Goal: Task Accomplishment & Management: Use online tool/utility

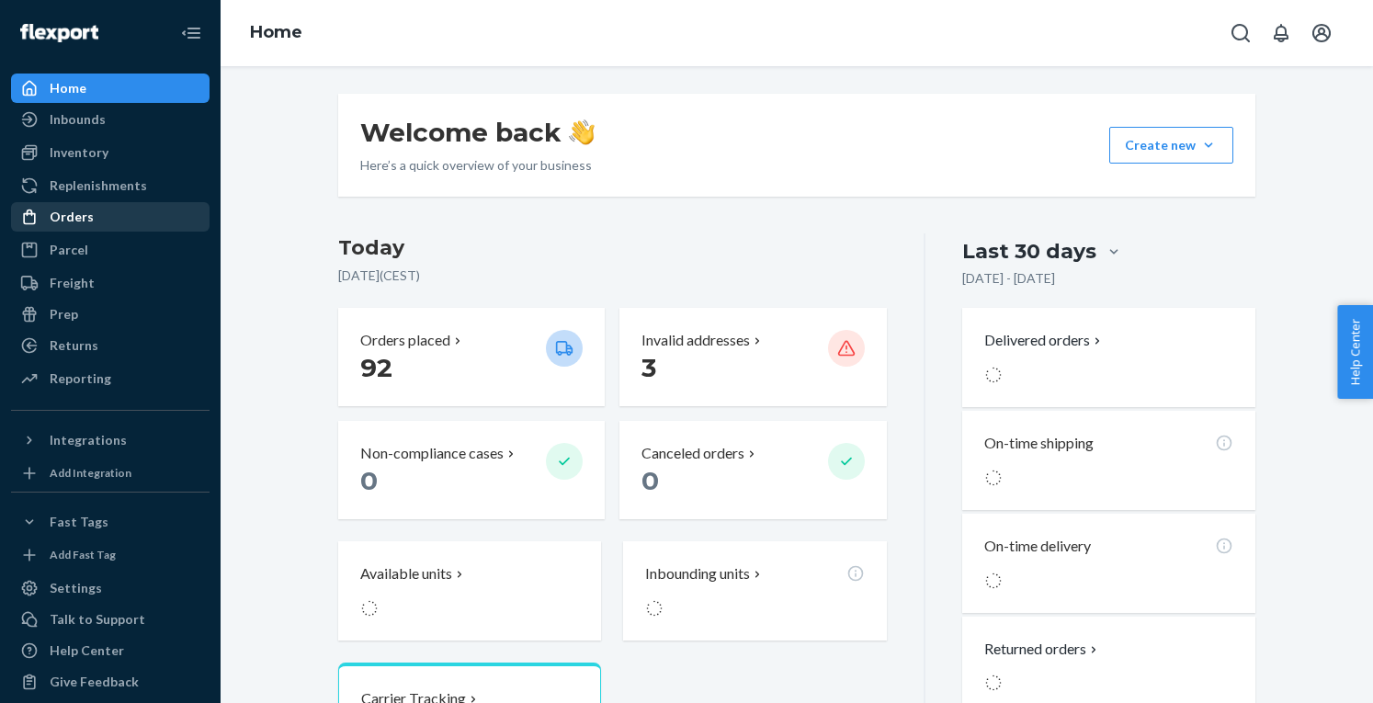
click at [68, 216] on div "Orders" at bounding box center [72, 217] width 44 height 18
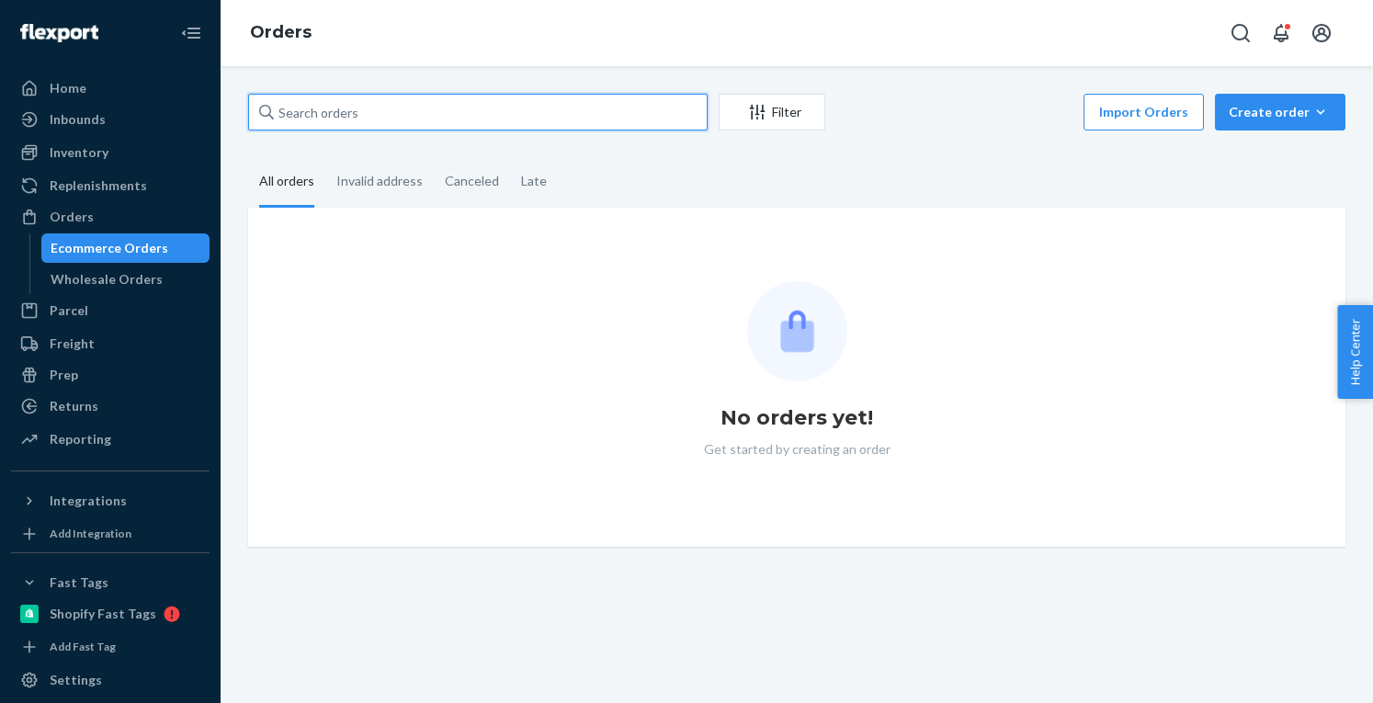
click at [359, 111] on input "text" at bounding box center [478, 112] width 460 height 37
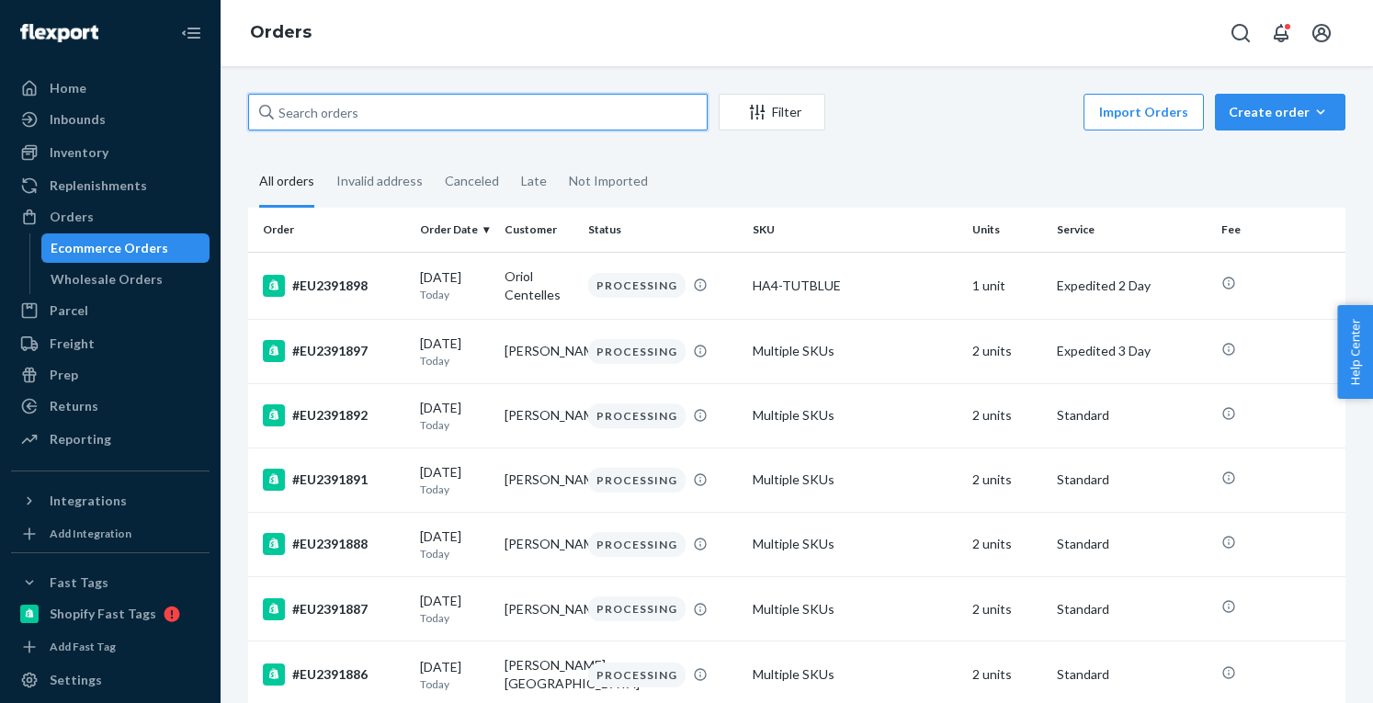
paste input "EU2385035"
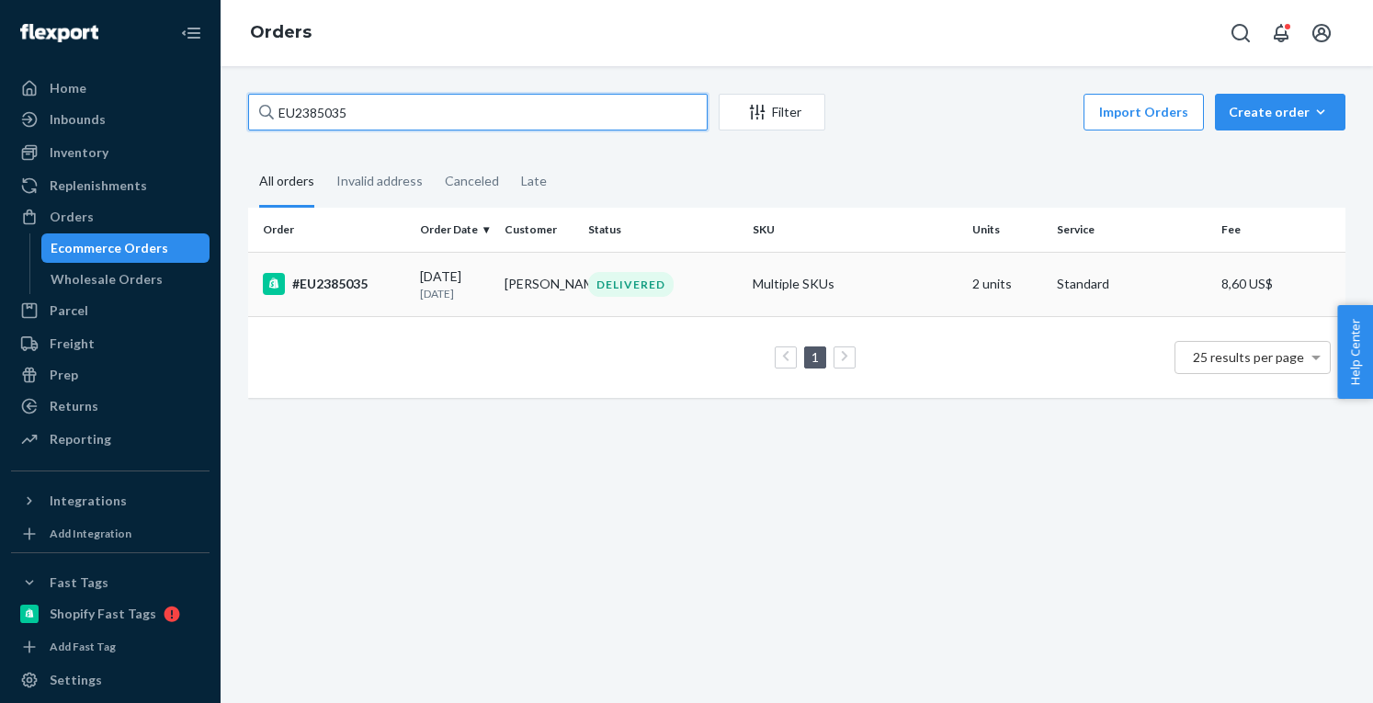
type input "EU2385035"
click at [362, 292] on div "#EU2385035" at bounding box center [334, 284] width 142 height 22
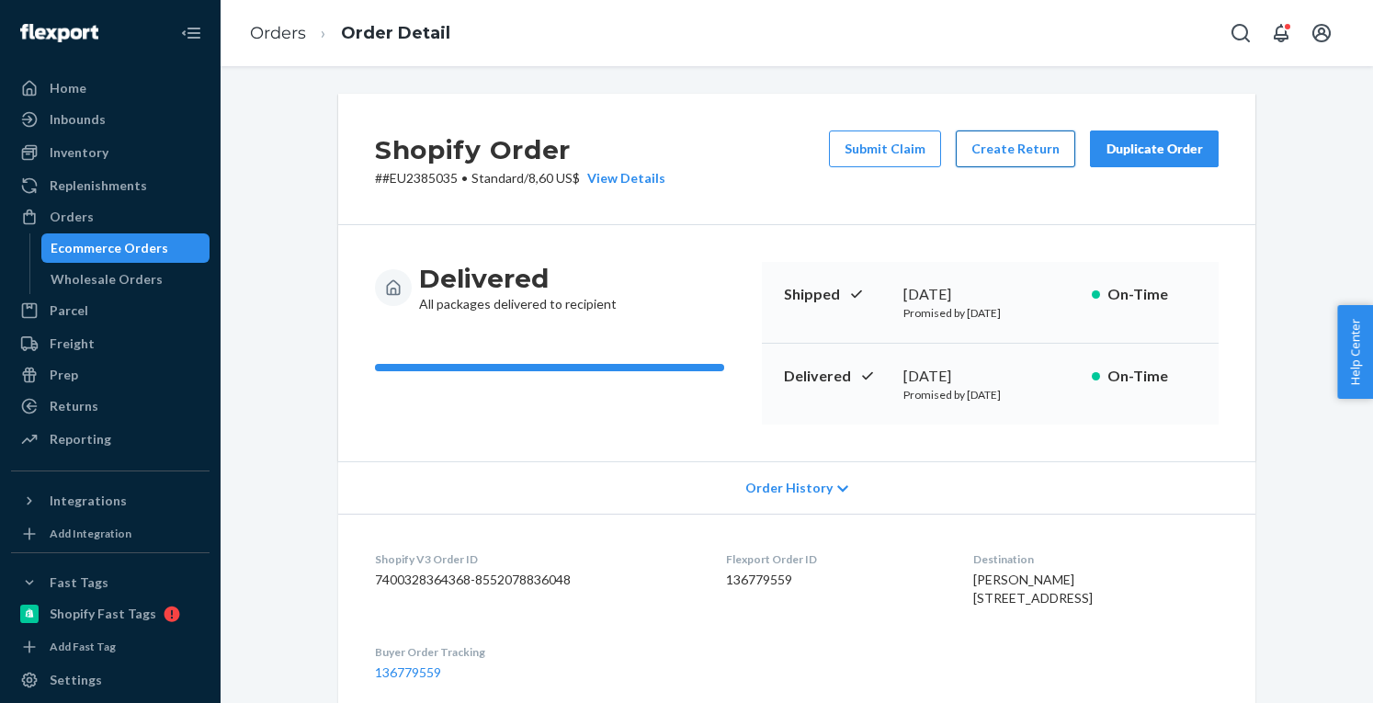
click at [1026, 155] on button "Create Return" at bounding box center [1016, 149] width 120 height 37
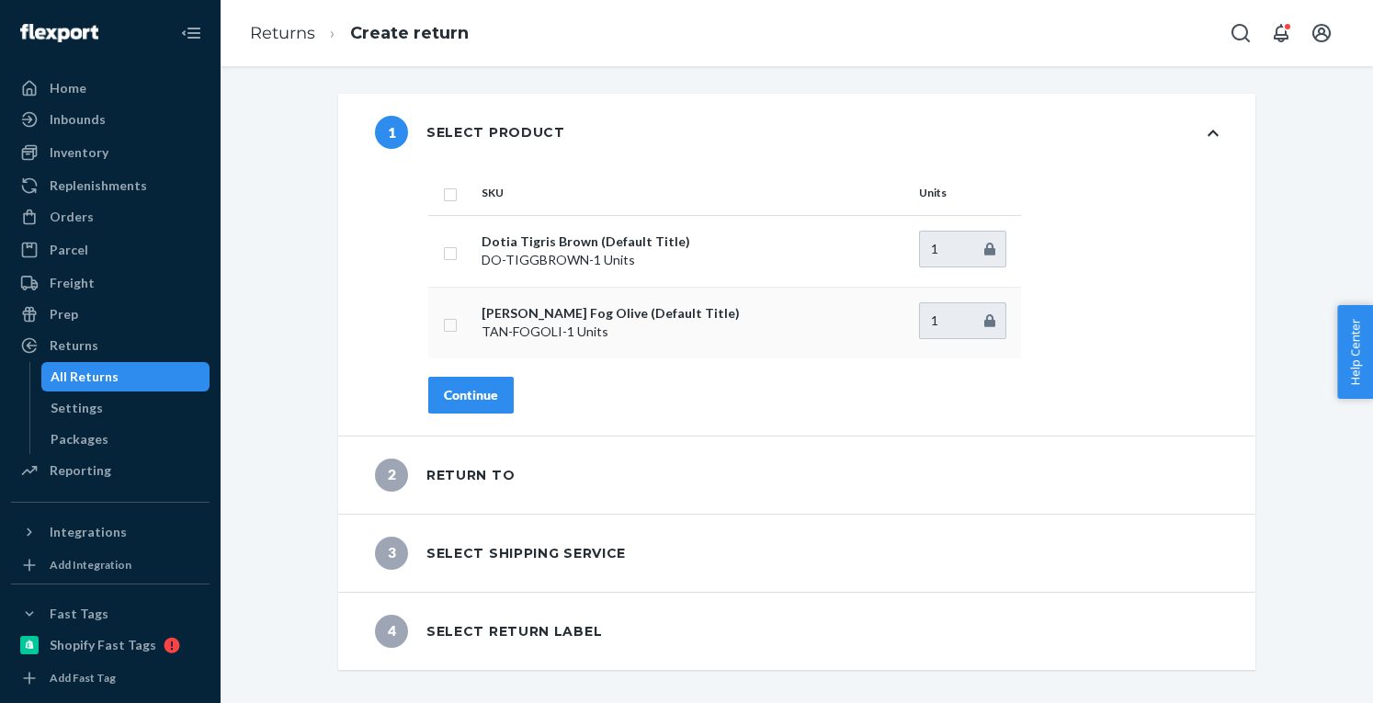
click at [431, 323] on td at bounding box center [451, 323] width 46 height 72
click at [445, 320] on input "checkbox" at bounding box center [450, 322] width 15 height 19
checkbox input "true"
click at [459, 390] on div "Continue" at bounding box center [471, 395] width 54 height 18
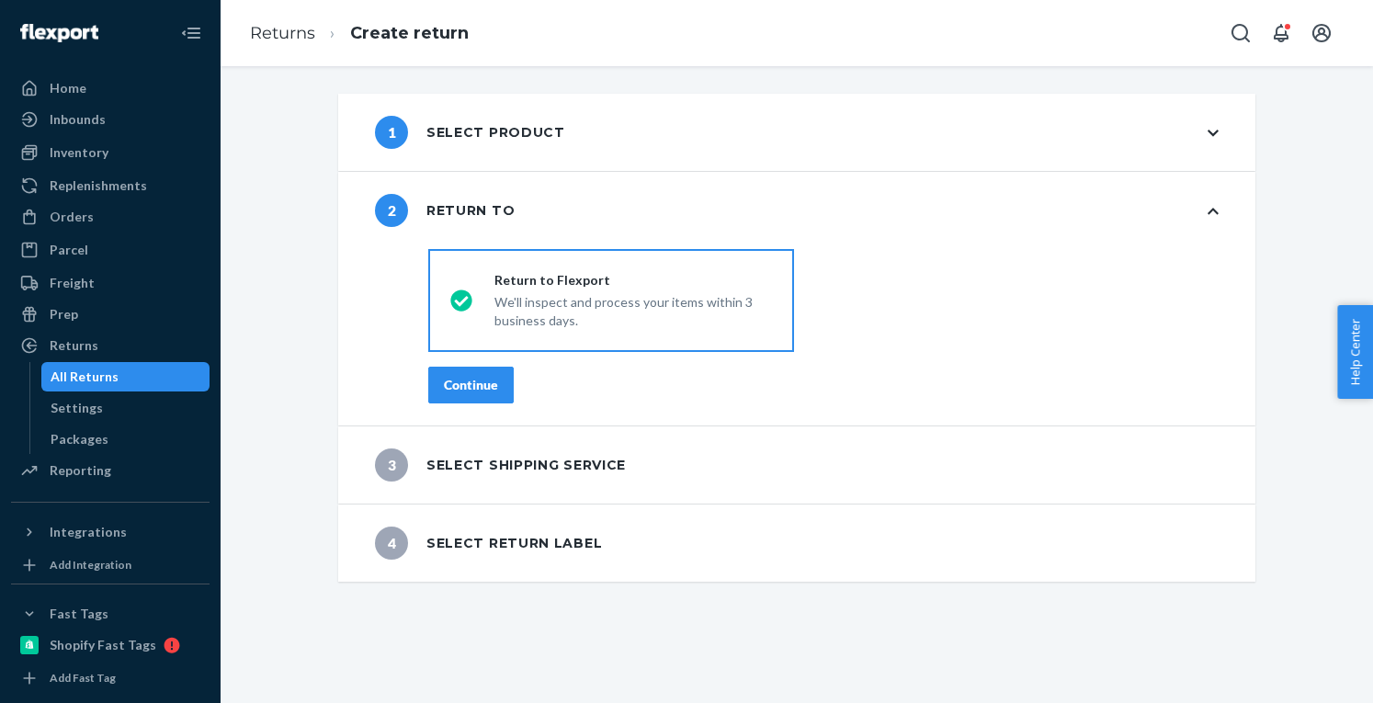
click at [459, 374] on button "Continue" at bounding box center [470, 385] width 85 height 37
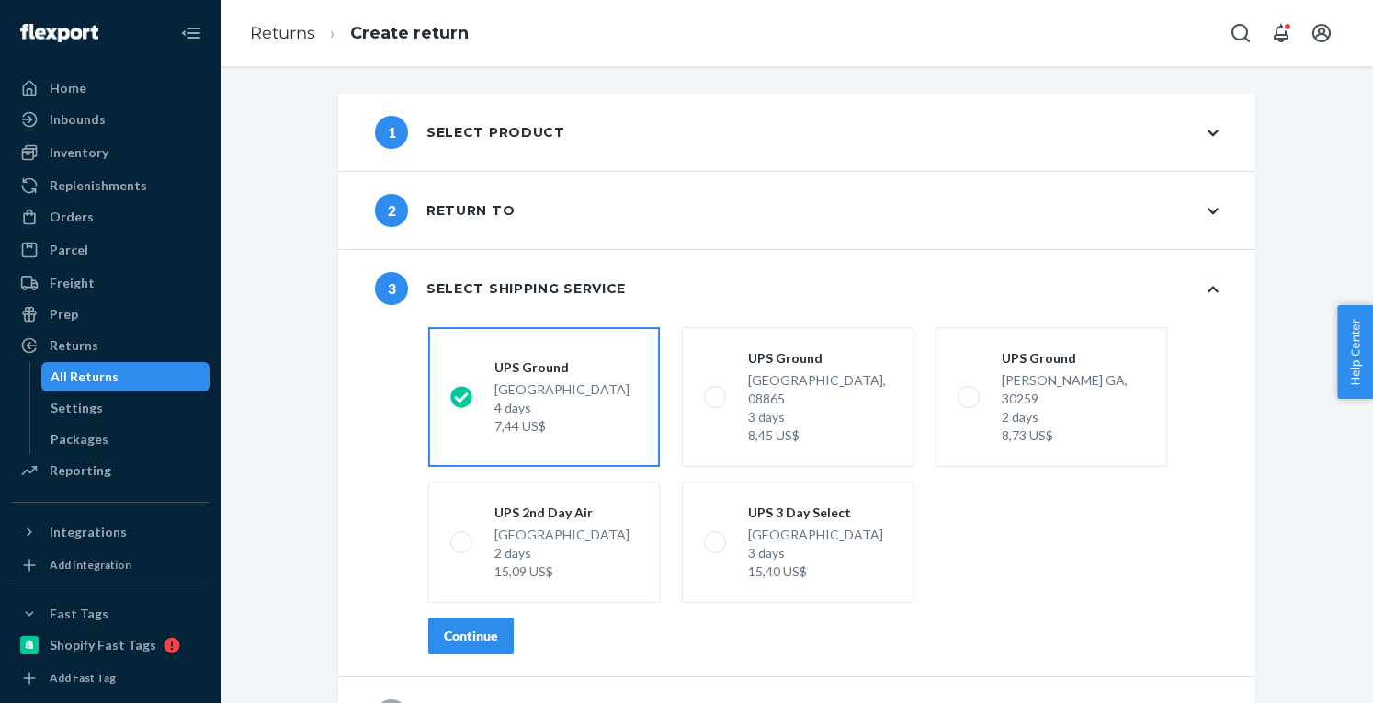
click at [482, 627] on div "Continue" at bounding box center [471, 636] width 54 height 18
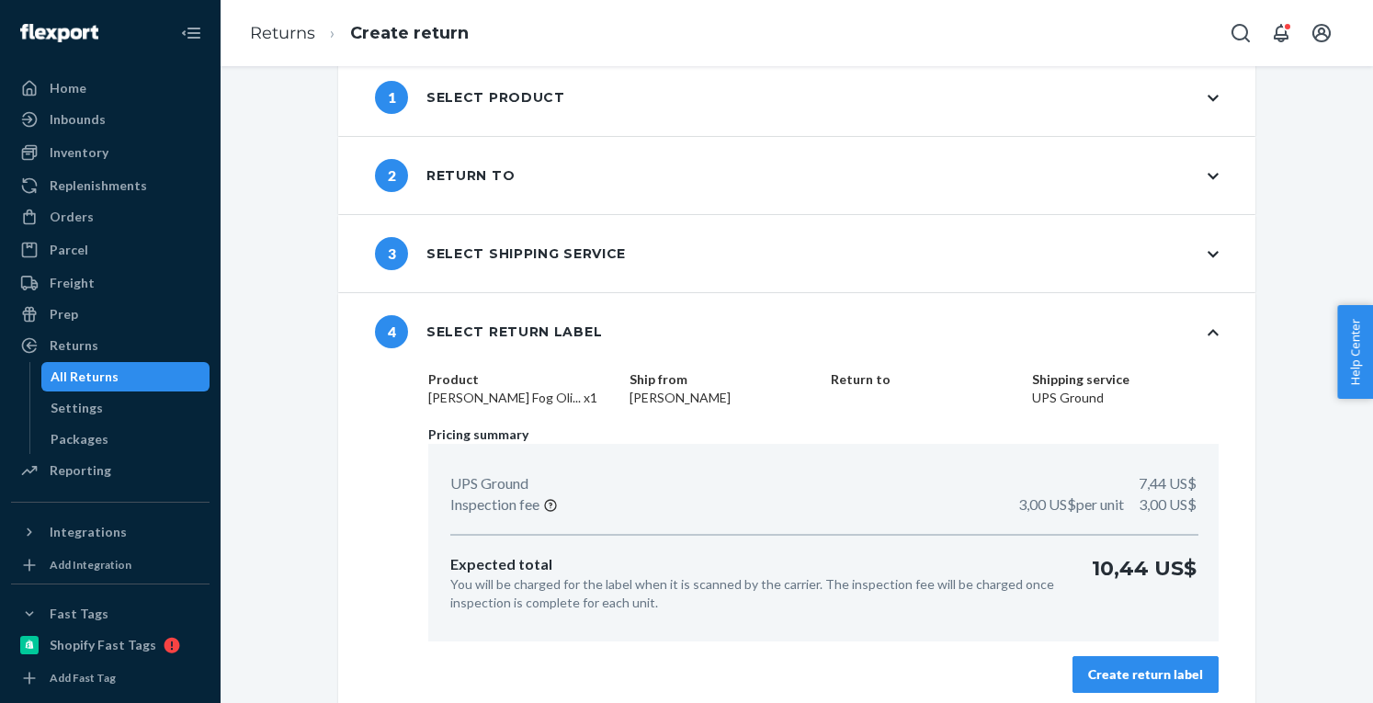
scroll to position [45, 0]
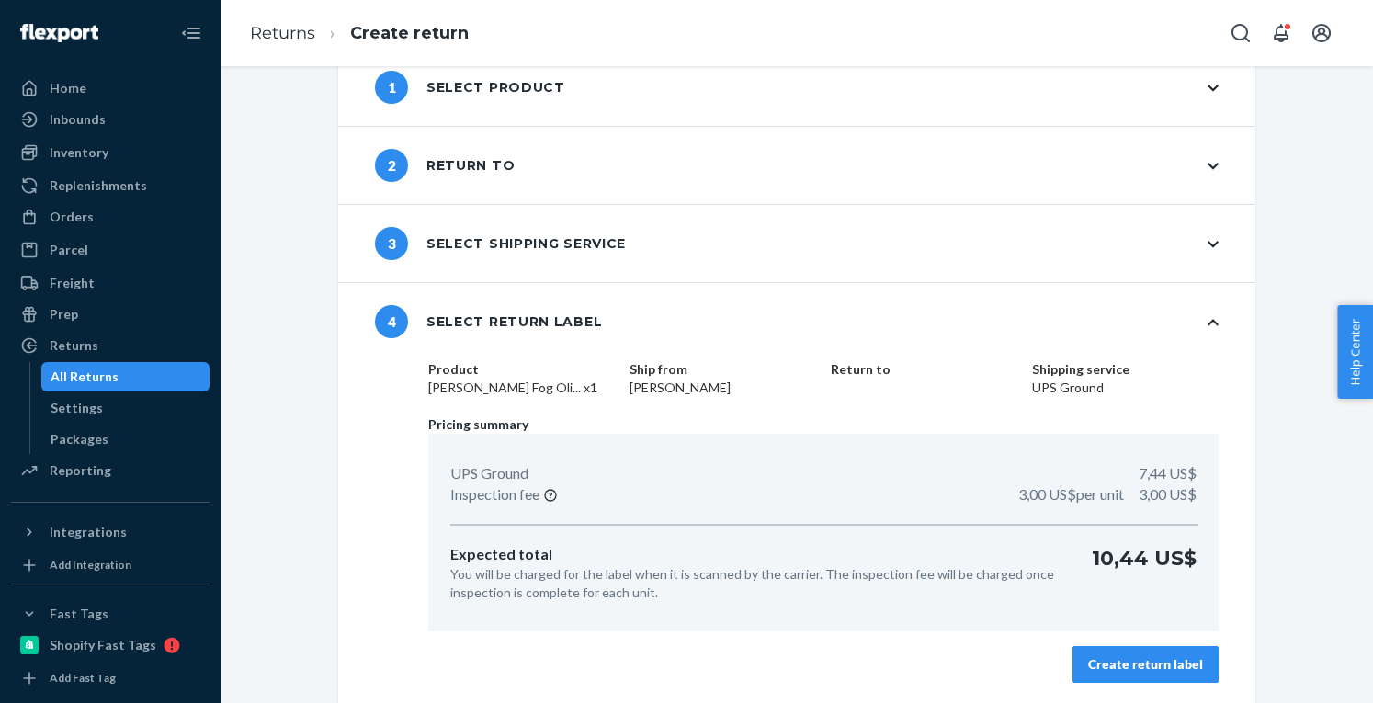
click at [1094, 657] on div "Create return label" at bounding box center [1145, 664] width 115 height 18
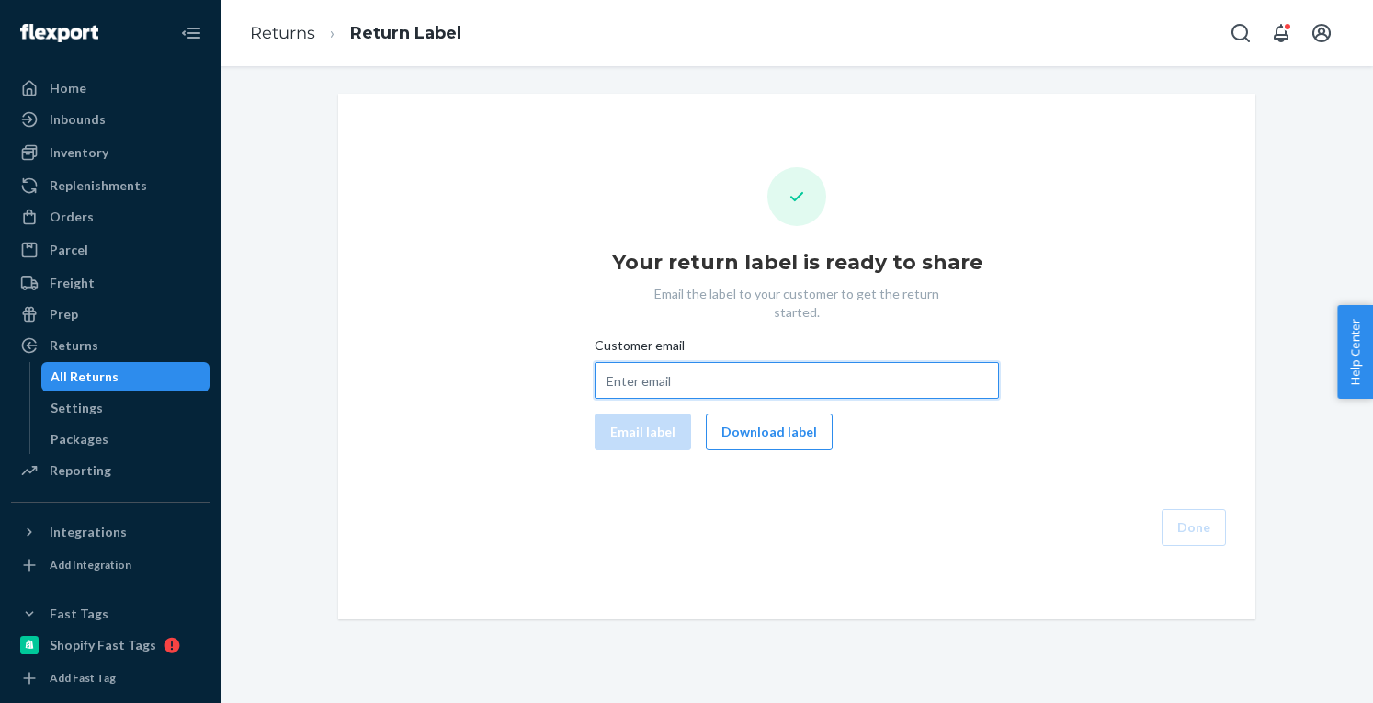
click at [656, 362] on input "Customer email" at bounding box center [797, 380] width 404 height 37
paste input "[EMAIL_ADDRESS][DOMAIN_NAME]"
type input "[EMAIL_ADDRESS][DOMAIN_NAME]"
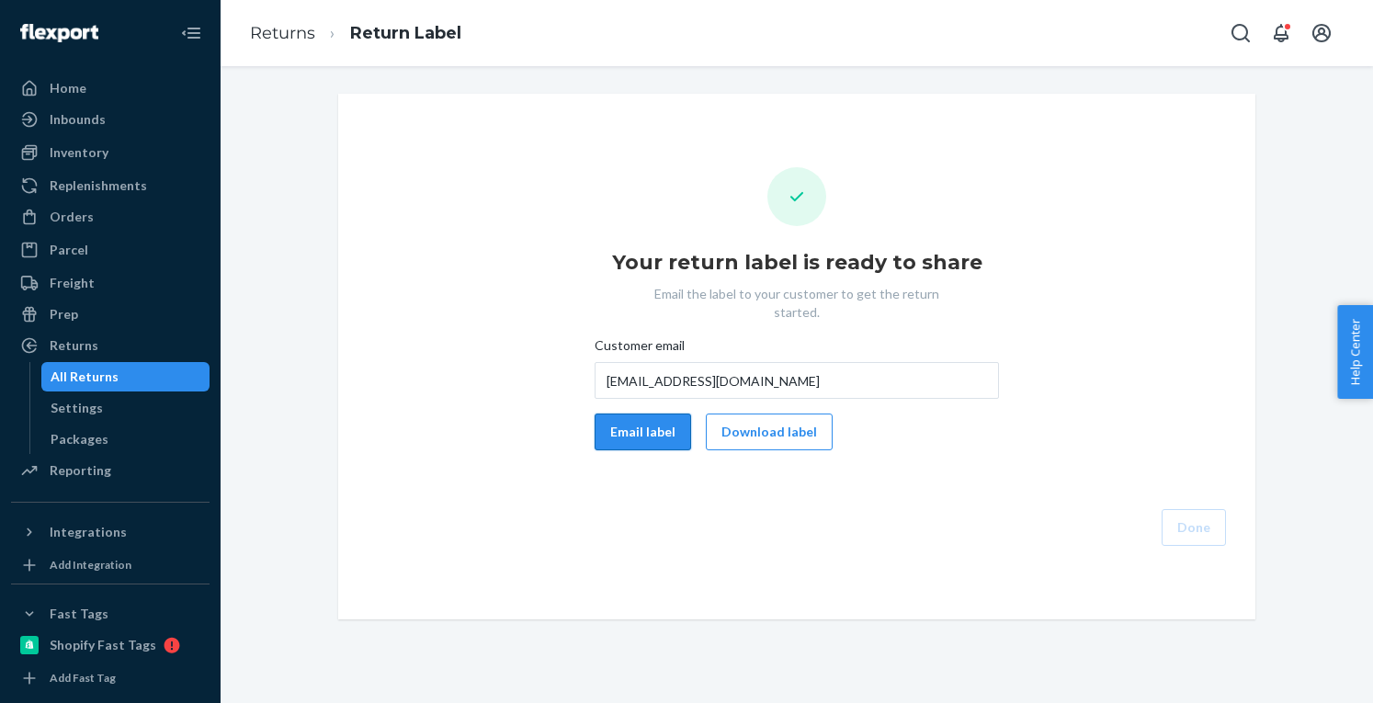
click at [633, 414] on button "Email label" at bounding box center [643, 432] width 97 height 37
drag, startPoint x: 756, startPoint y: 418, endPoint x: 1220, endPoint y: 485, distance: 469.1
click at [756, 417] on button "Download label" at bounding box center [769, 432] width 127 height 37
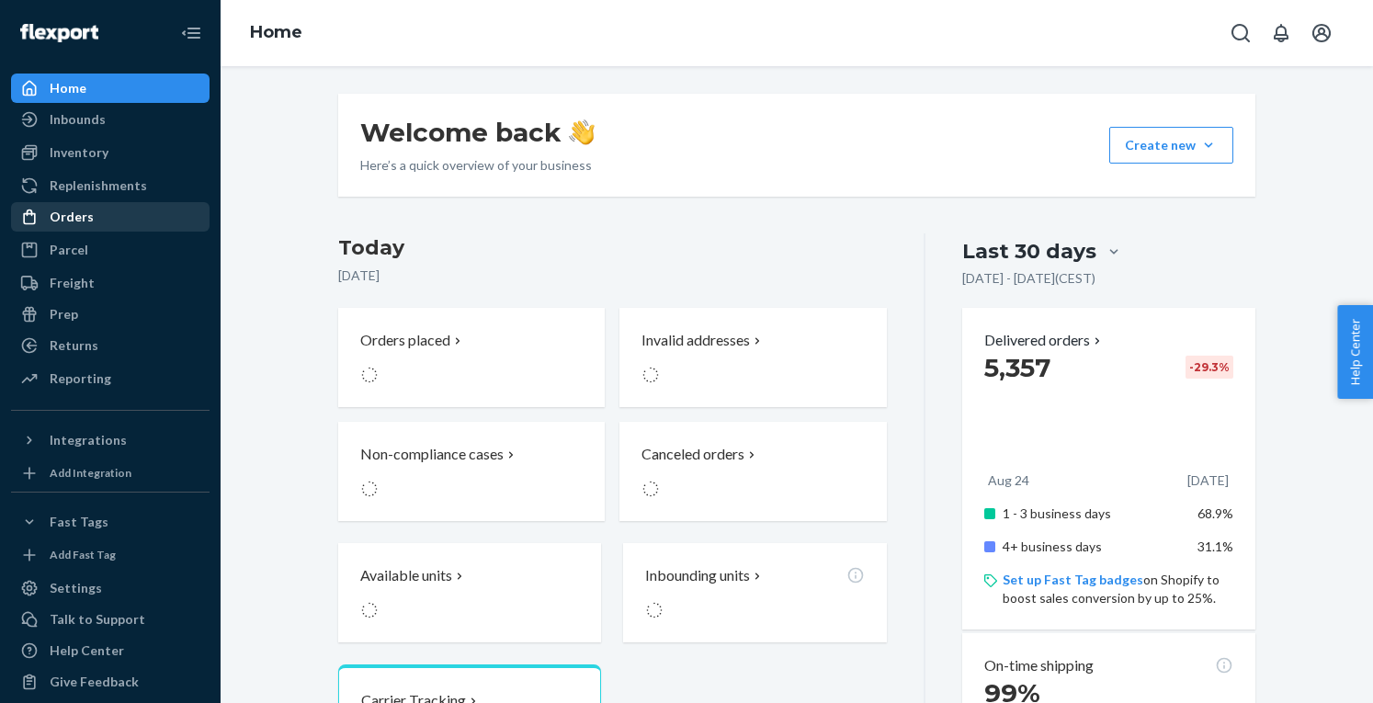
click at [104, 221] on div "Orders" at bounding box center [110, 217] width 195 height 26
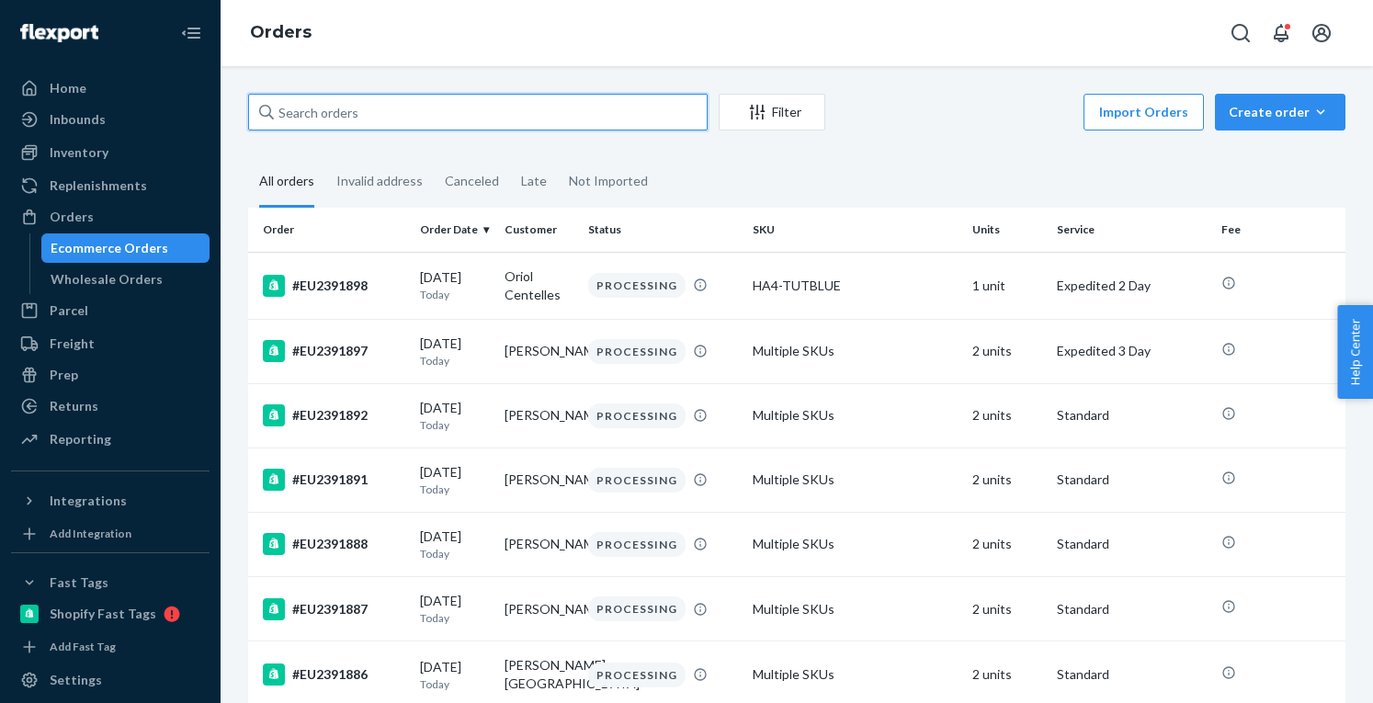
click at [376, 109] on input "text" at bounding box center [478, 112] width 460 height 37
paste input "EU2374217"
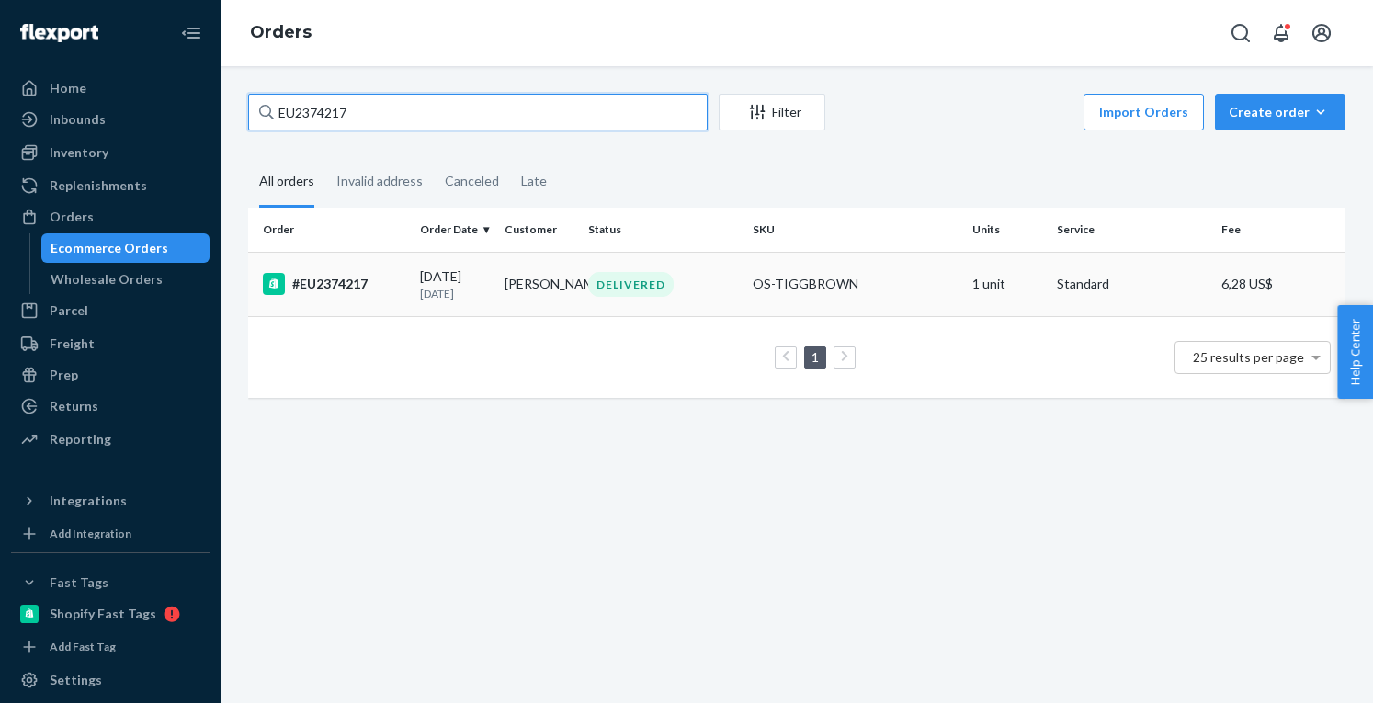
type input "EU2374217"
click at [343, 262] on td "#EU2374217" at bounding box center [330, 284] width 165 height 64
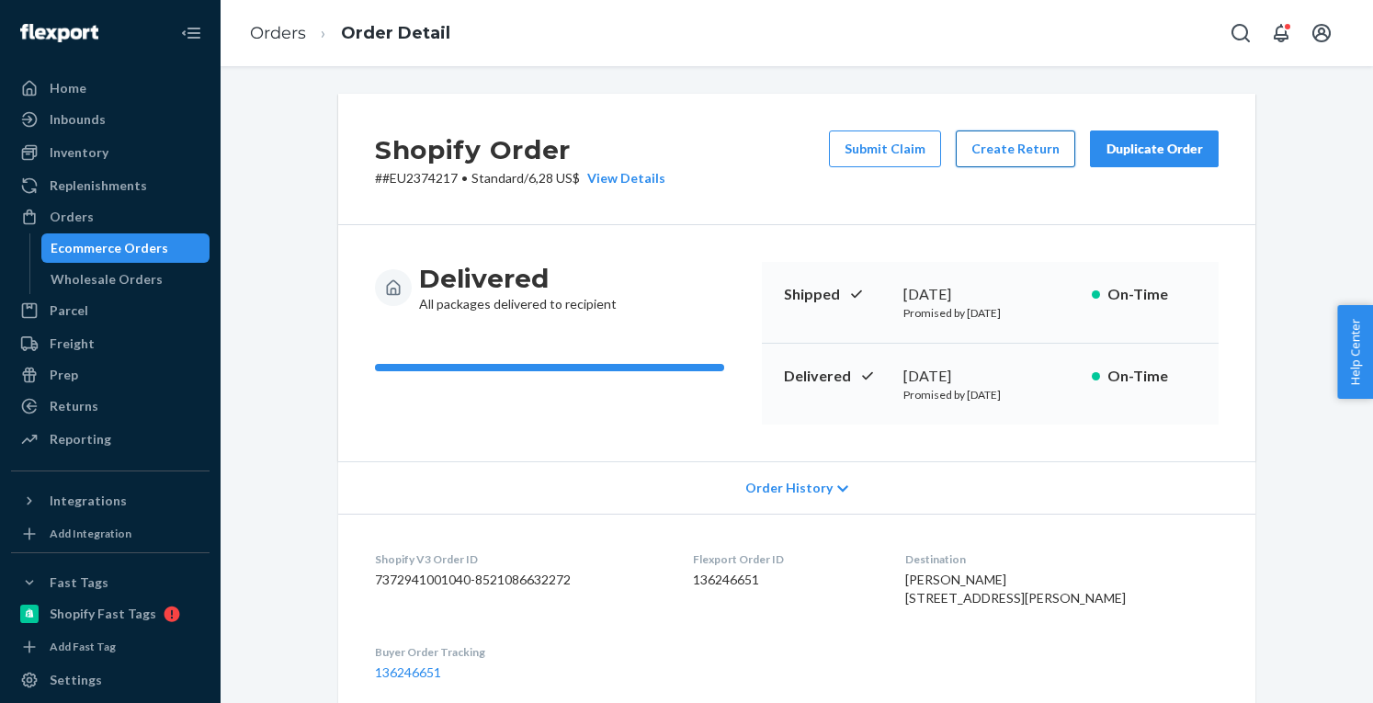
click at [1007, 151] on button "Create Return" at bounding box center [1016, 149] width 120 height 37
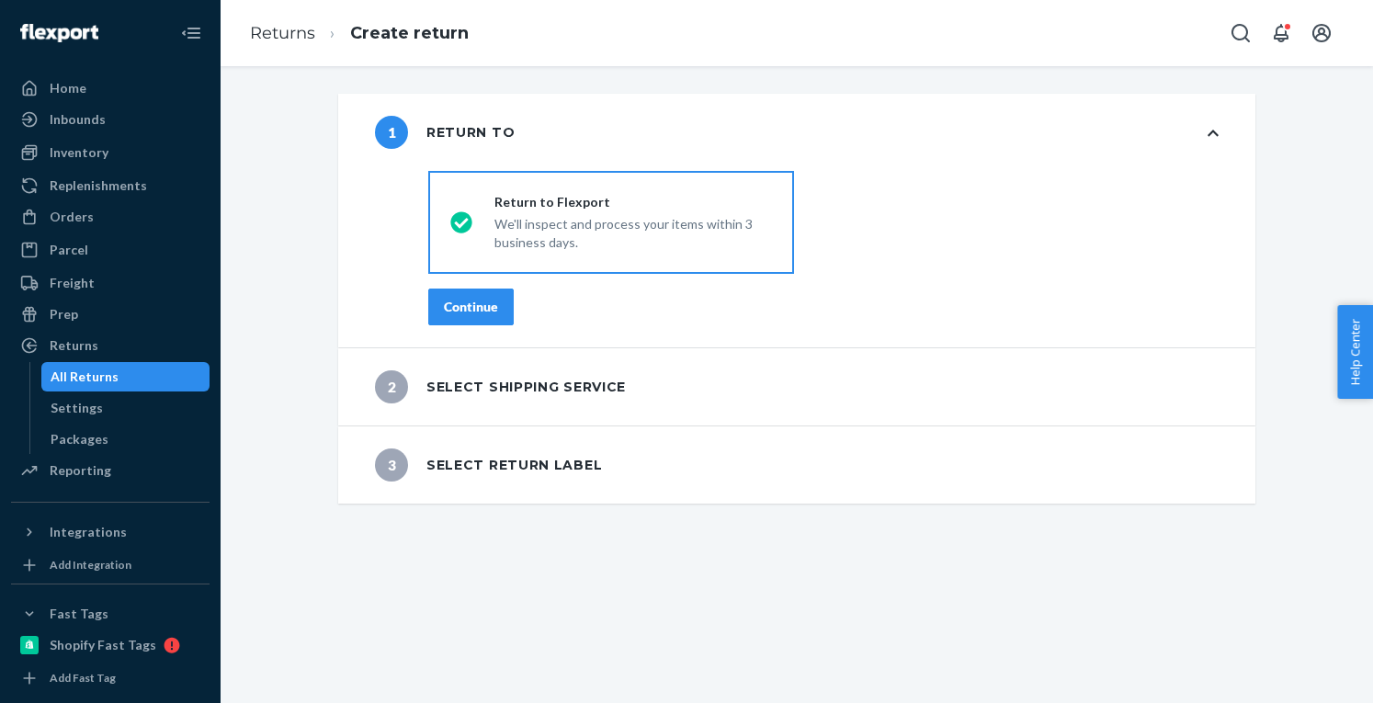
click at [484, 310] on div "Continue" at bounding box center [471, 307] width 54 height 18
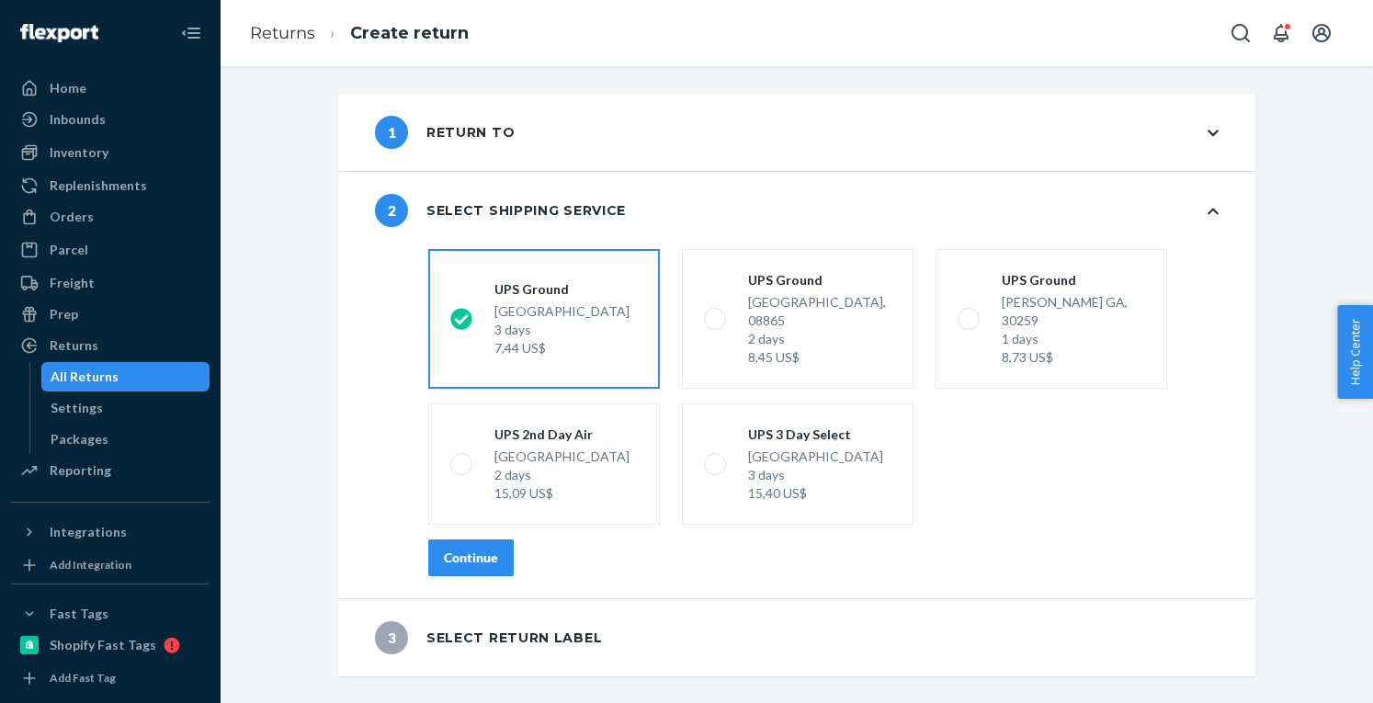
click at [470, 549] on div "Continue" at bounding box center [471, 558] width 54 height 18
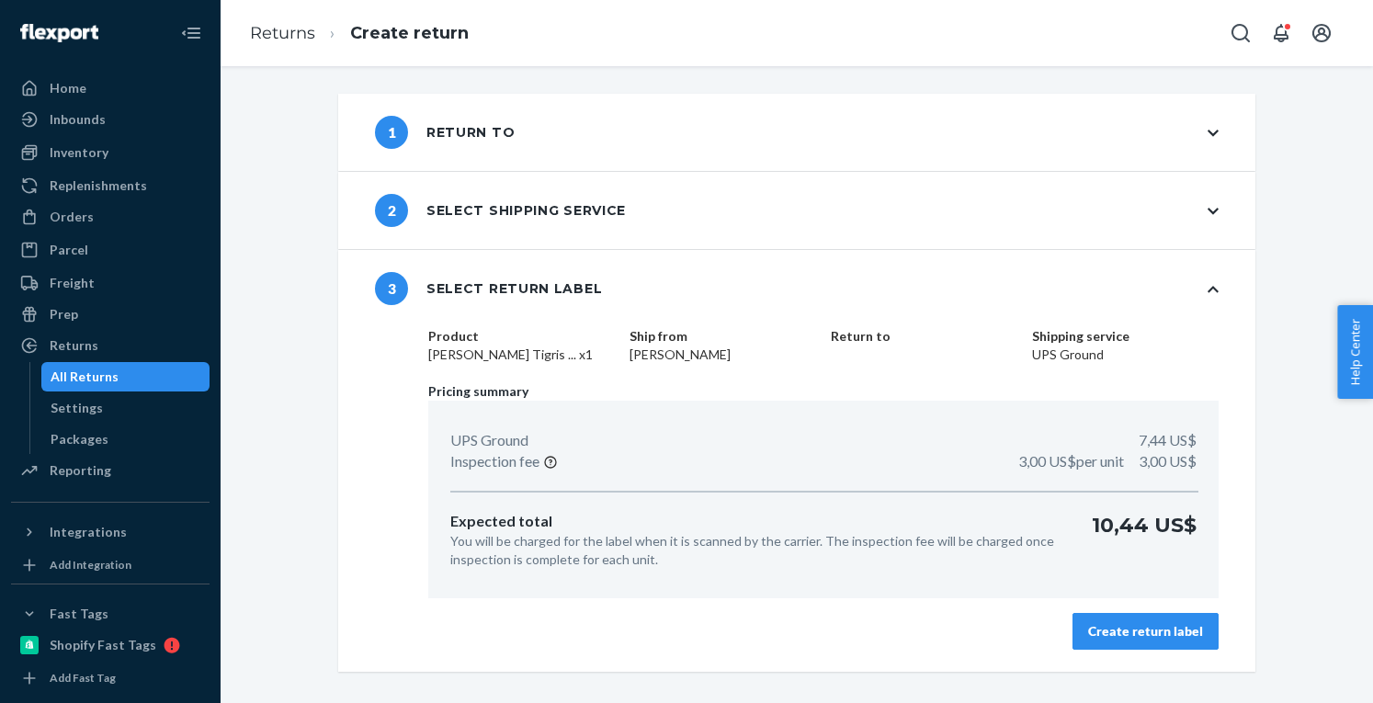
drag, startPoint x: 1156, startPoint y: 623, endPoint x: 1156, endPoint y: 612, distance: 11.0
click at [1155, 623] on div "Create return label" at bounding box center [1145, 631] width 115 height 18
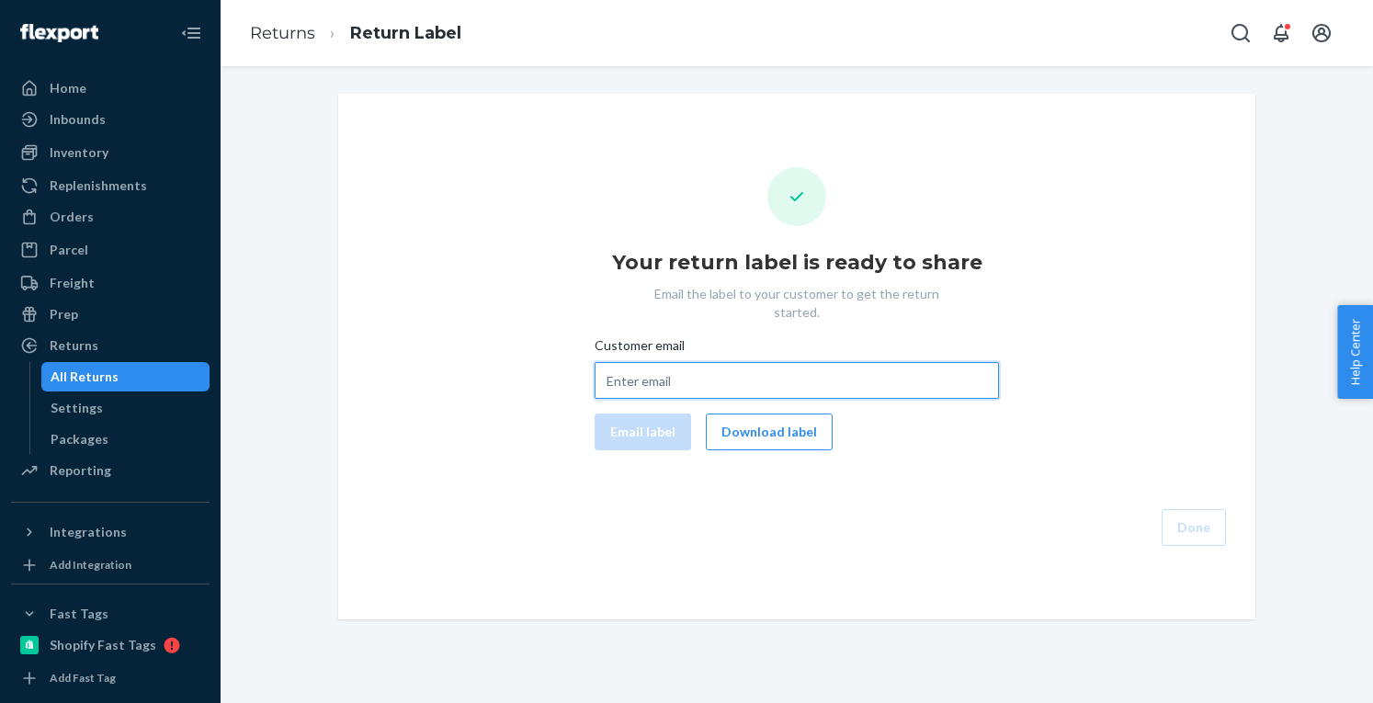
click at [625, 362] on input "Customer email" at bounding box center [797, 380] width 404 height 37
paste input "bonnieqi1991@gmail.com"
type input "bonnieqi1991@gmail.com"
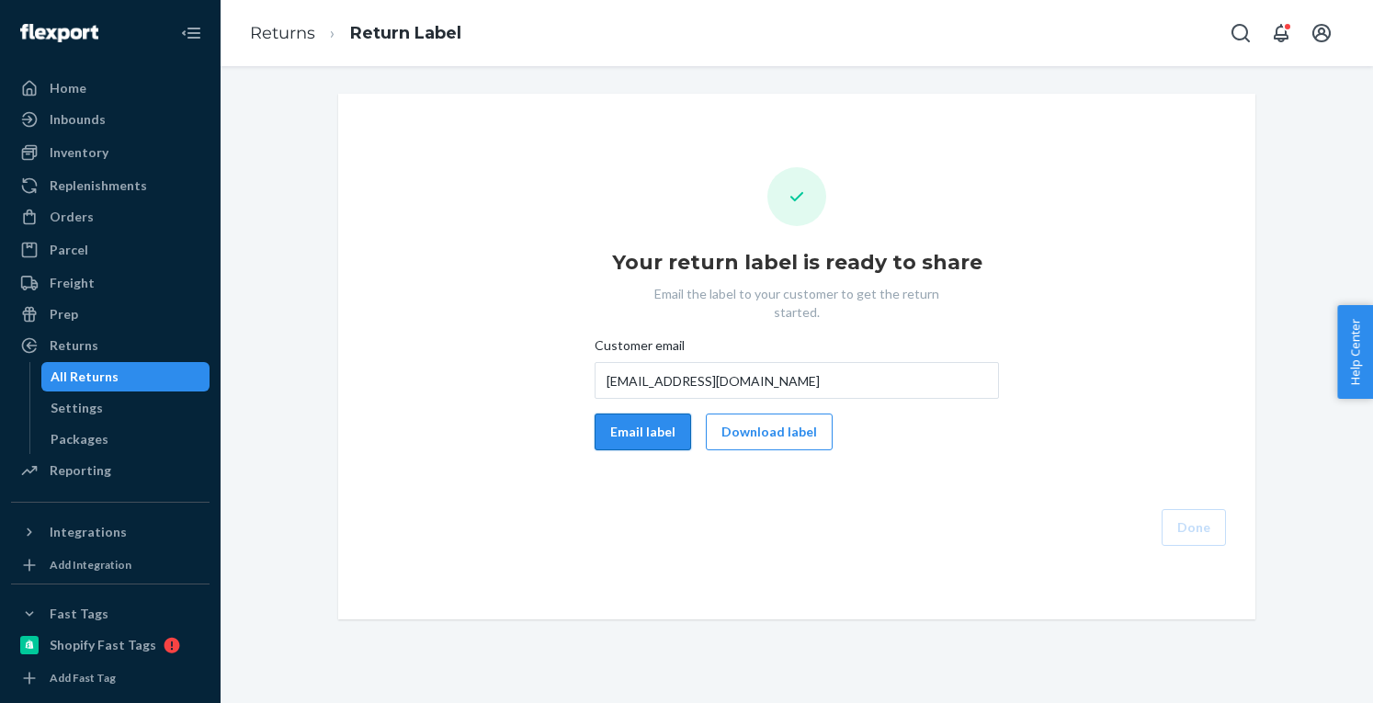
click at [626, 414] on button "Email label" at bounding box center [643, 432] width 97 height 37
drag, startPoint x: 740, startPoint y: 414, endPoint x: 1273, endPoint y: 438, distance: 533.7
click at [741, 414] on button "Download label" at bounding box center [769, 432] width 127 height 37
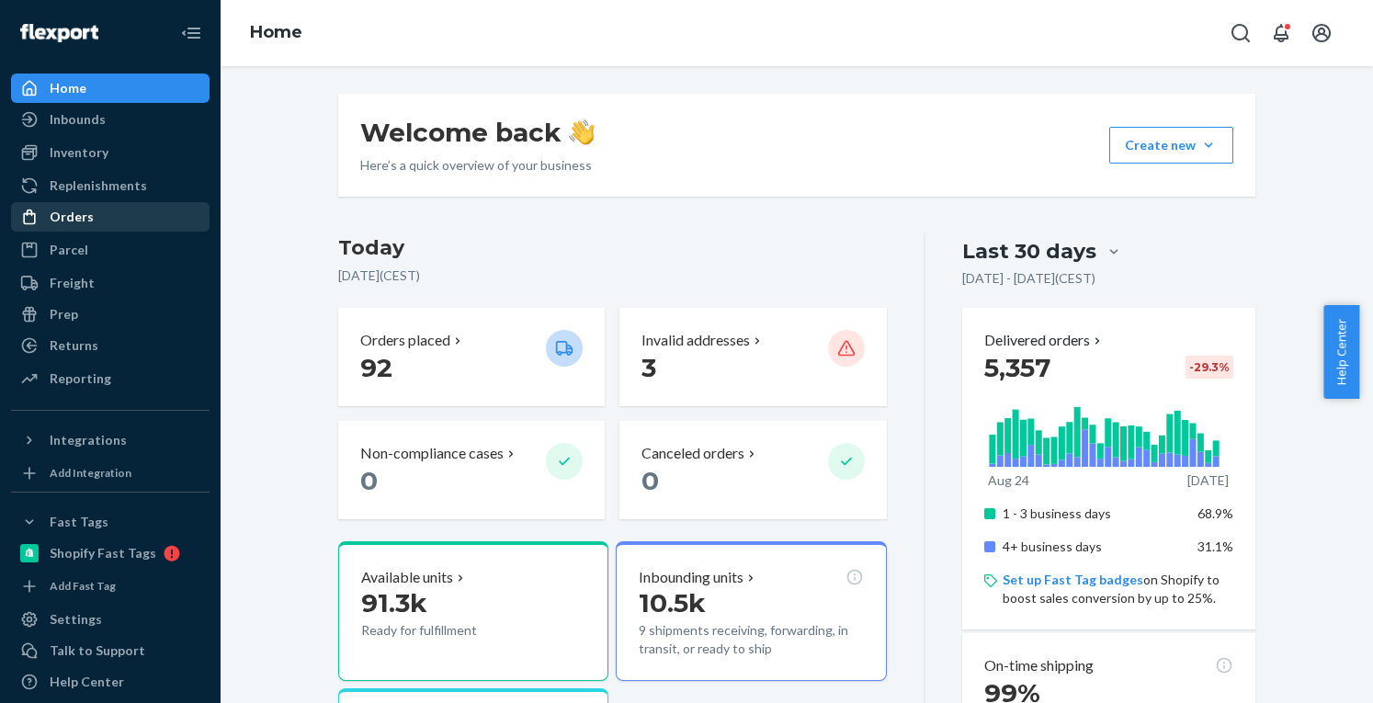
click at [50, 222] on div "Orders" at bounding box center [72, 217] width 44 height 18
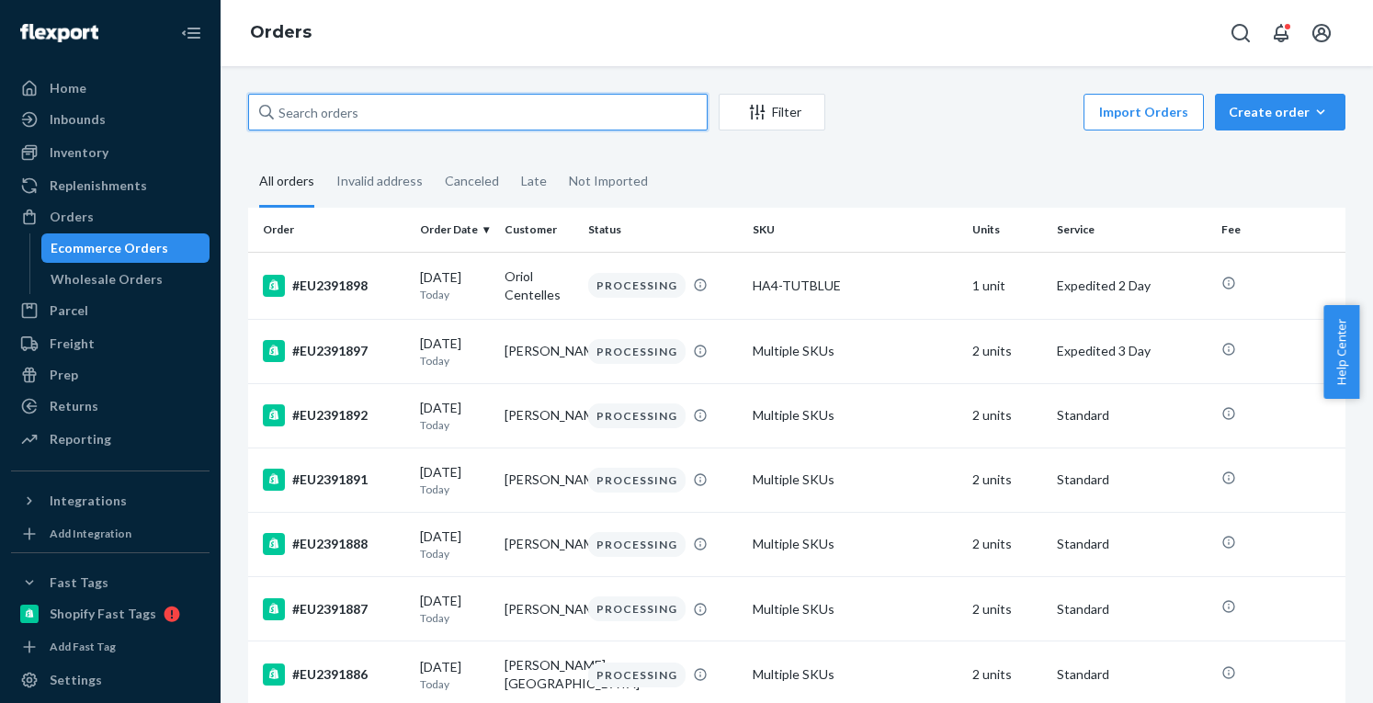
click at [394, 103] on input "text" at bounding box center [478, 112] width 460 height 37
paste input "EU2381572"
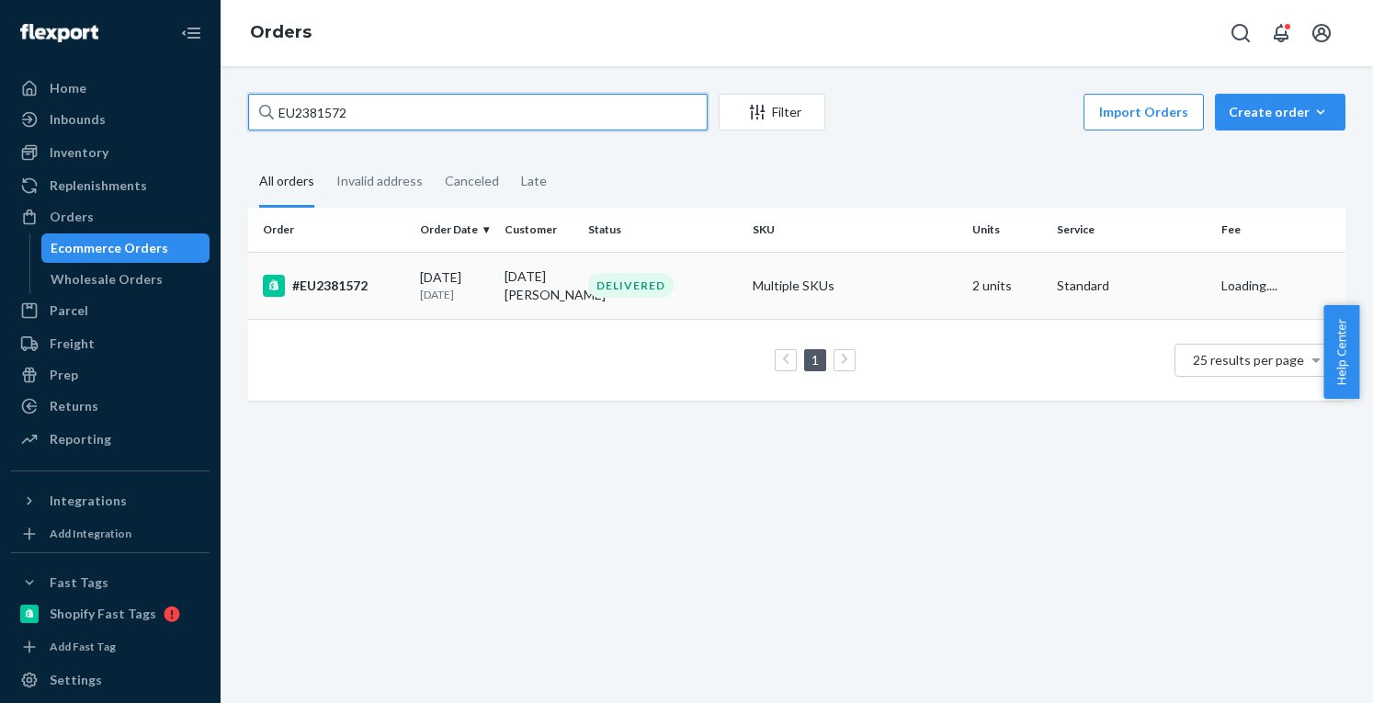
type input "EU2381572"
click at [370, 285] on div "#EU2381572" at bounding box center [334, 286] width 142 height 22
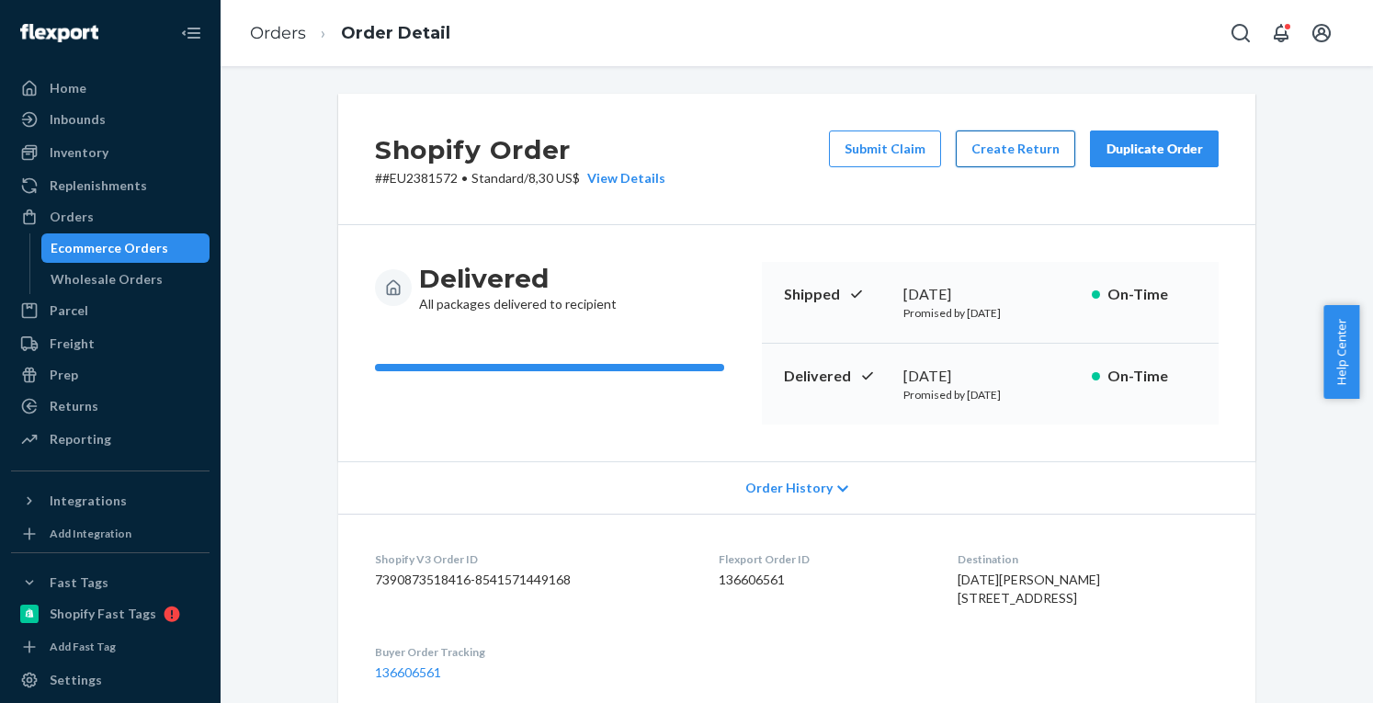
click at [1048, 150] on button "Create Return" at bounding box center [1016, 149] width 120 height 37
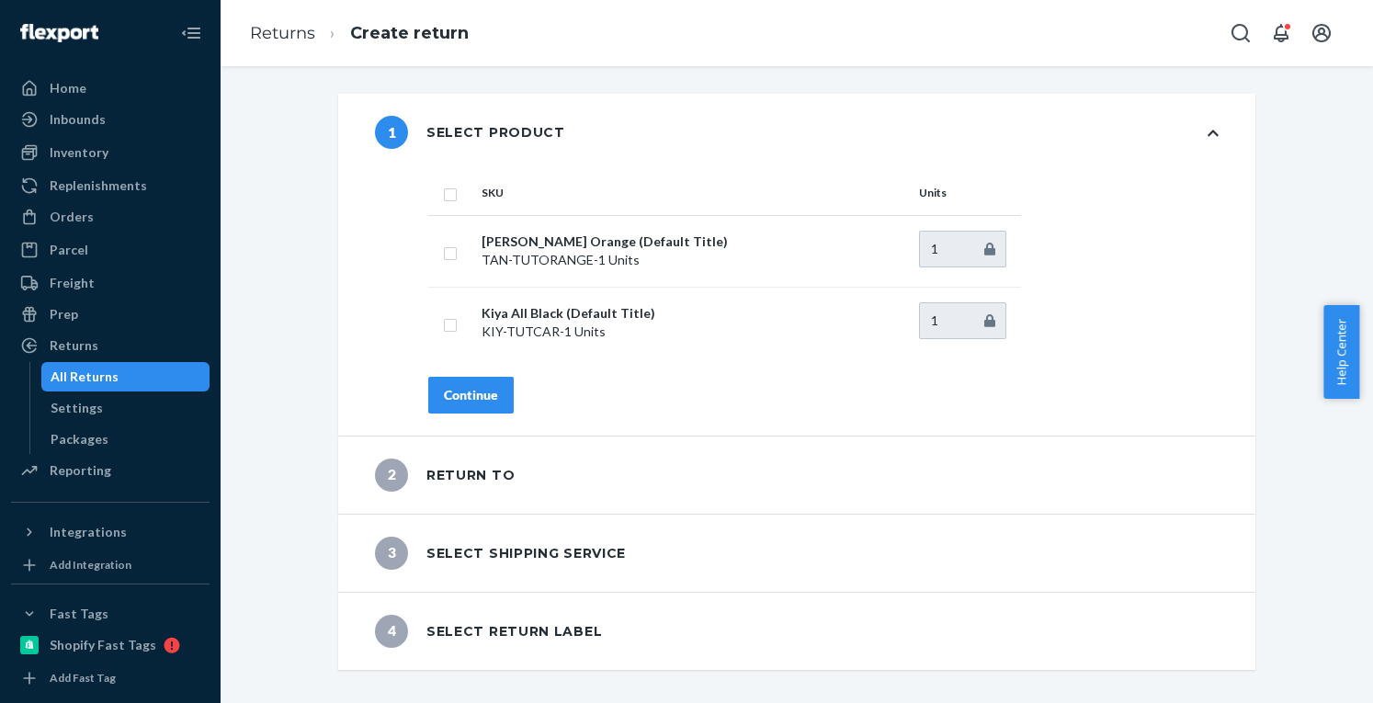
click at [443, 190] on input "checkbox" at bounding box center [450, 192] width 15 height 19
checkbox input "true"
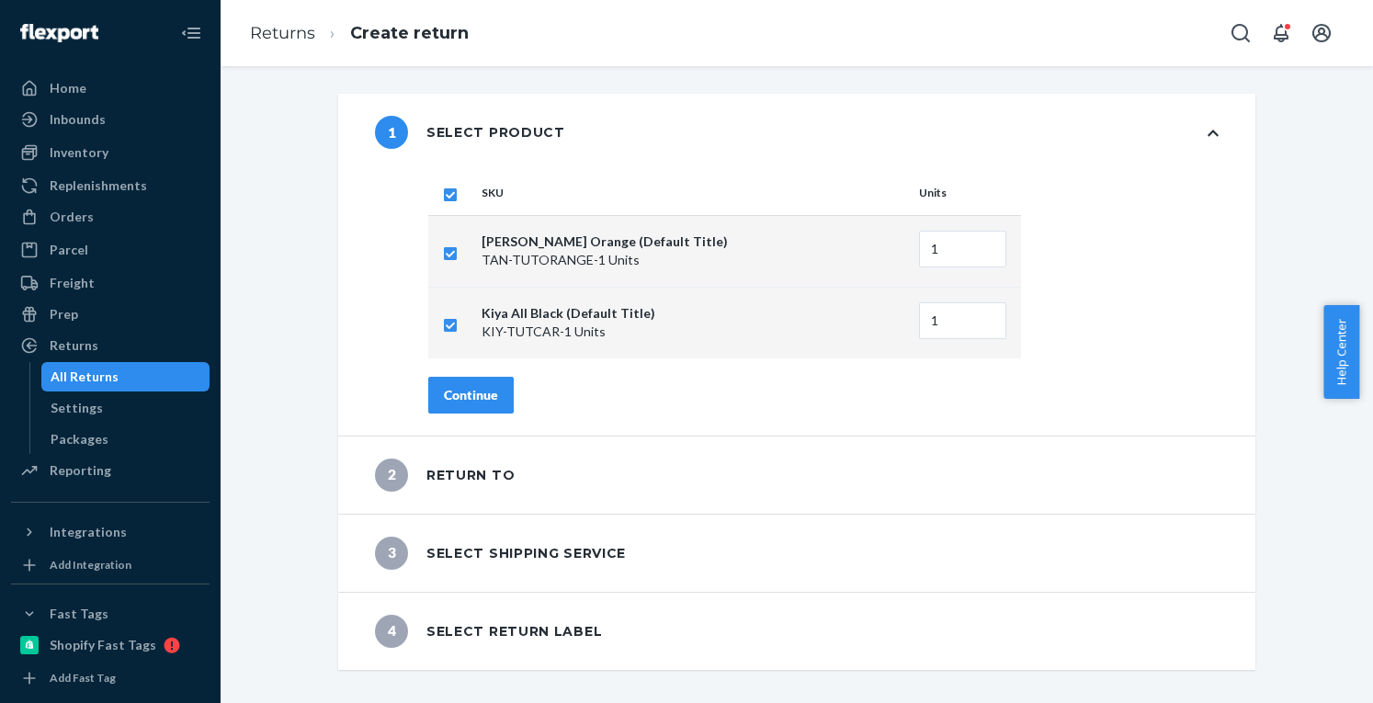
click at [474, 381] on button "Continue" at bounding box center [470, 395] width 85 height 37
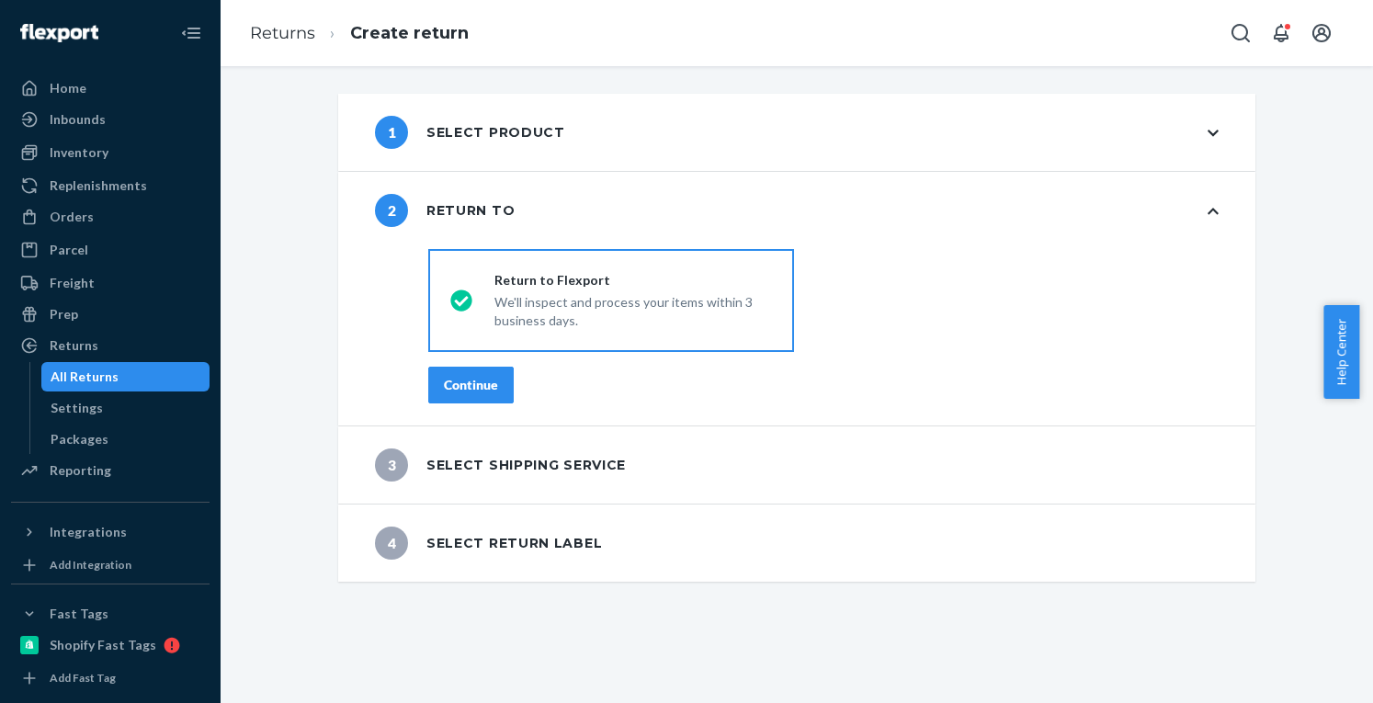
click at [473, 381] on div "Continue" at bounding box center [471, 385] width 54 height 18
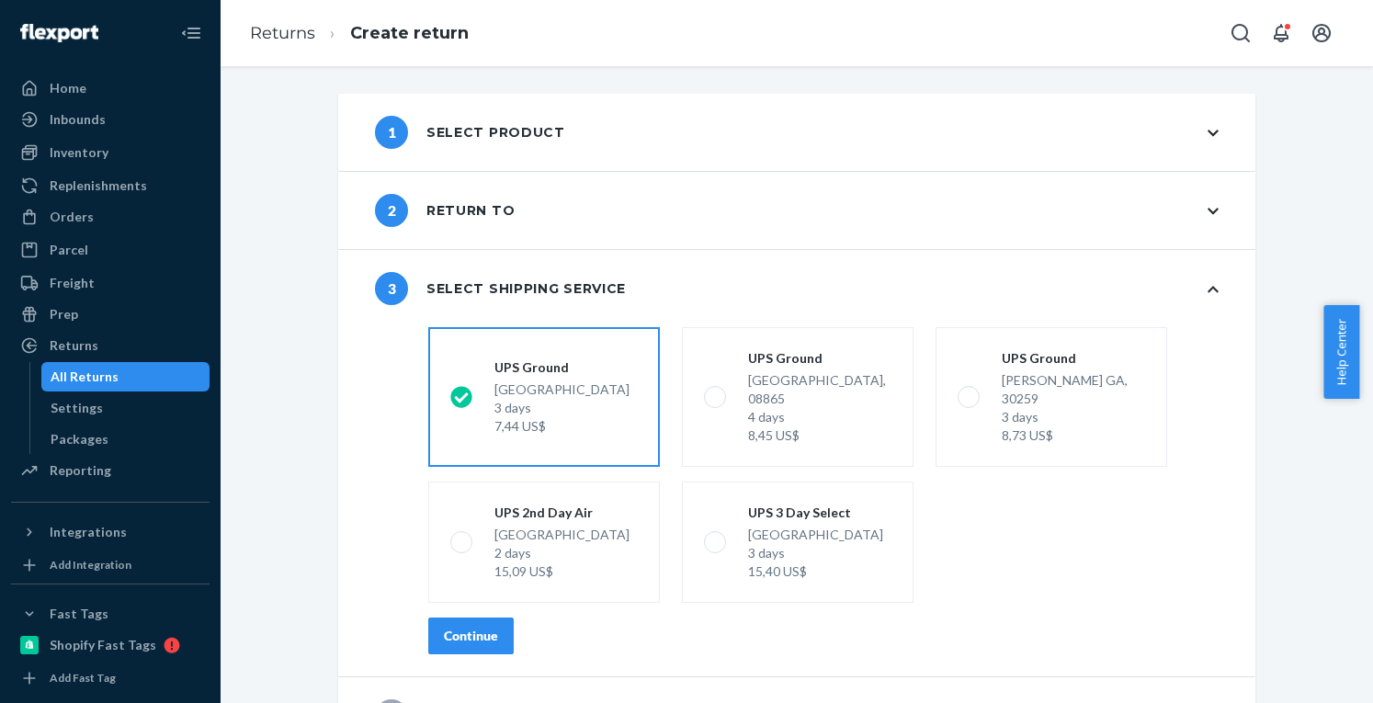
click at [485, 627] on div "Continue" at bounding box center [471, 636] width 54 height 18
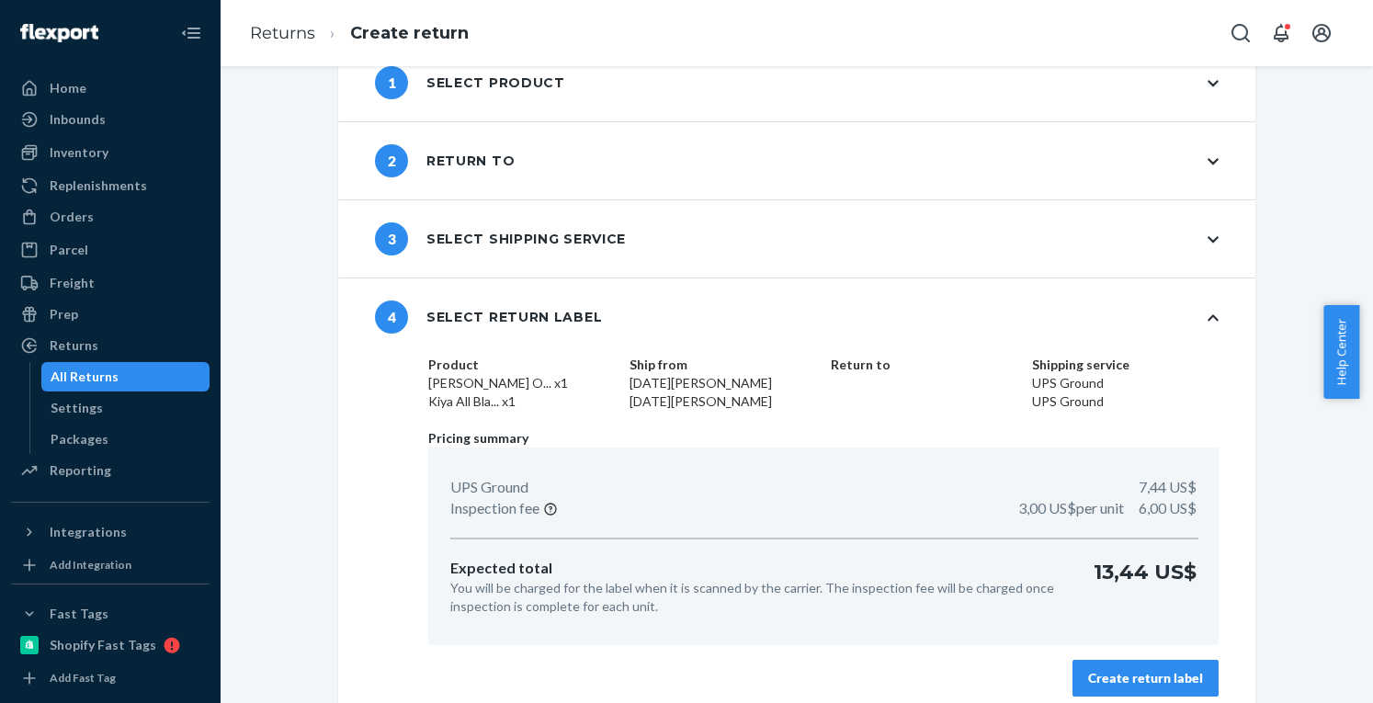
scroll to position [63, 0]
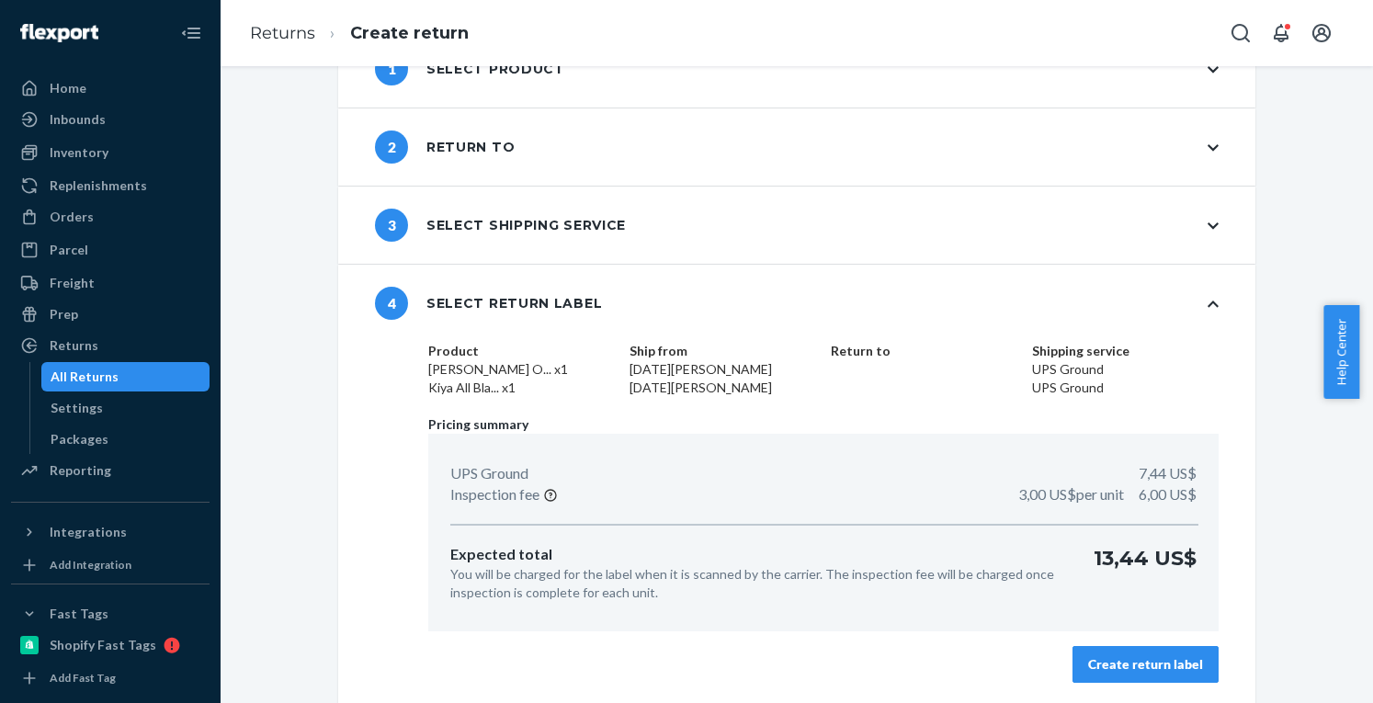
drag, startPoint x: 1144, startPoint y: 666, endPoint x: 1083, endPoint y: 645, distance: 64.3
click at [1143, 666] on div "Create return label" at bounding box center [1145, 664] width 115 height 18
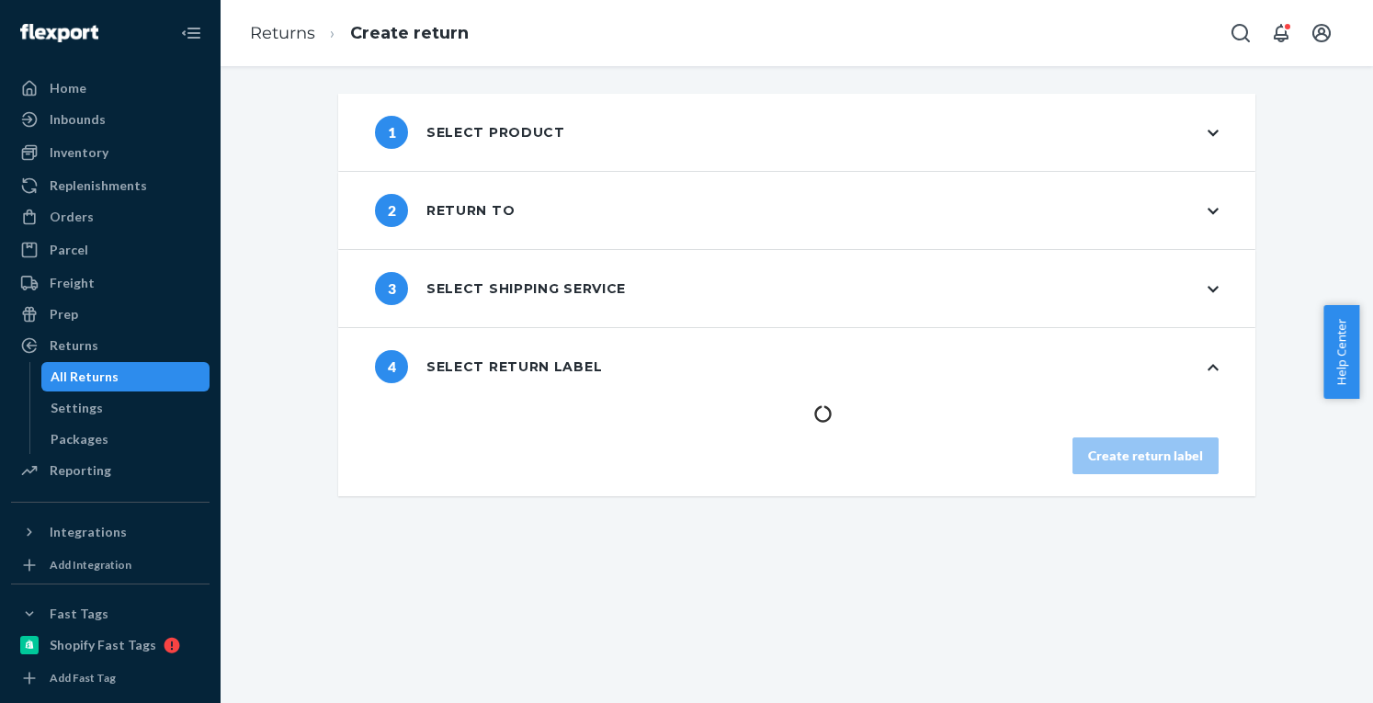
scroll to position [0, 0]
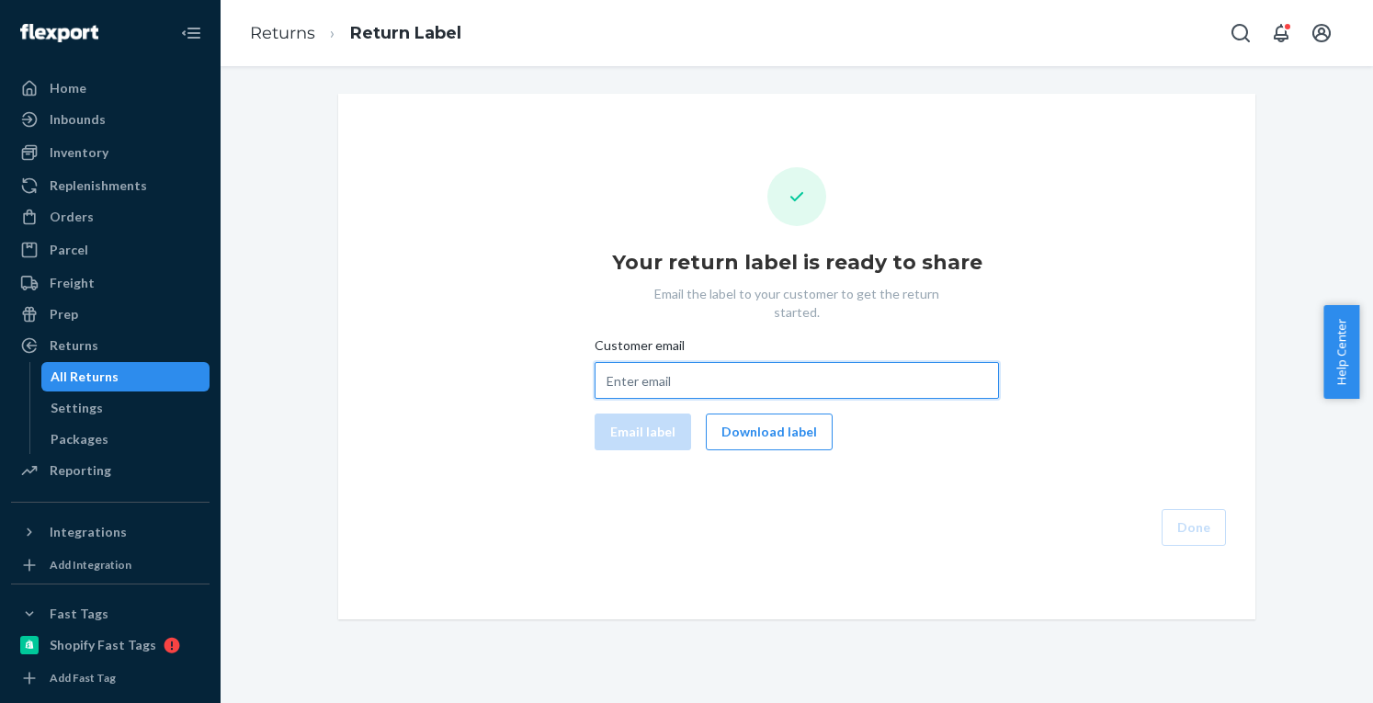
click at [649, 363] on input "Customer email" at bounding box center [797, 380] width 404 height 37
paste input "noel.buranday@gmail.com"
type input "noel.buranday@gmail.com"
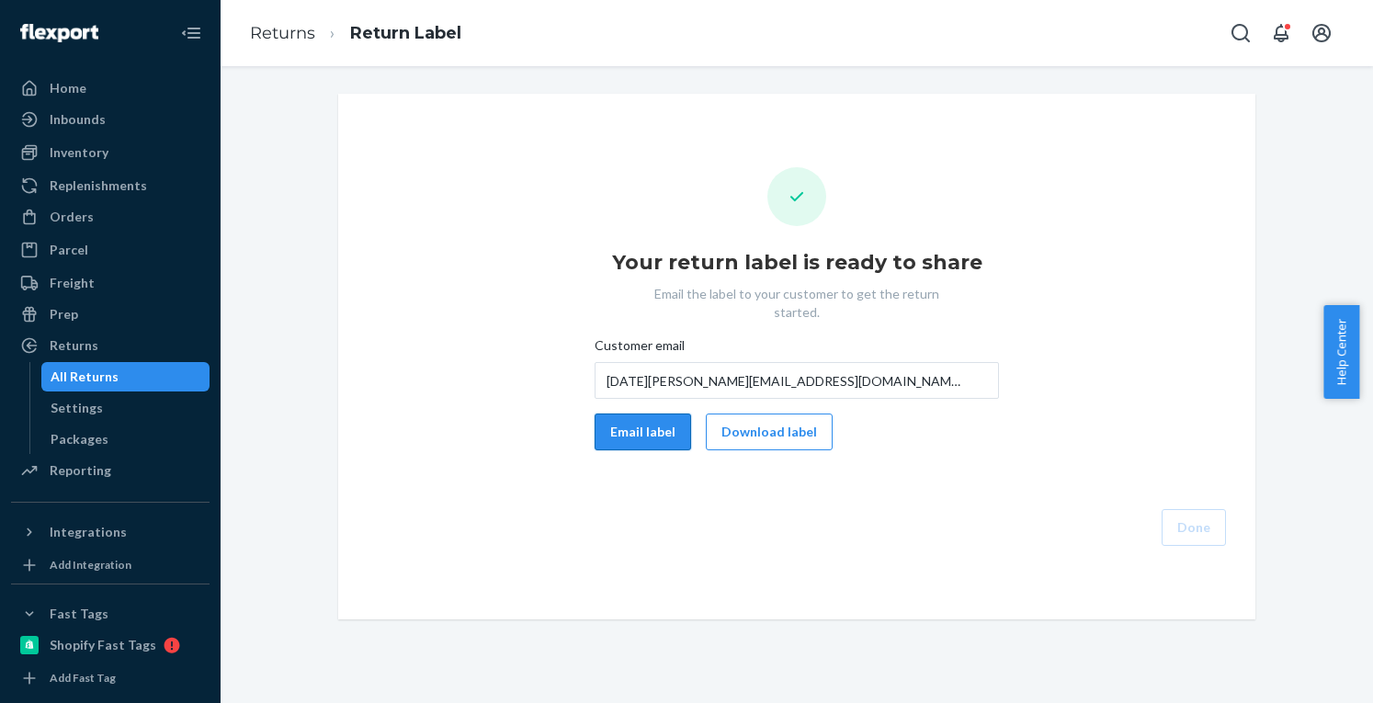
click at [635, 423] on button "Email label" at bounding box center [643, 432] width 97 height 37
drag, startPoint x: 734, startPoint y: 419, endPoint x: 1079, endPoint y: 505, distance: 356.1
click at [735, 419] on button "Download label" at bounding box center [769, 432] width 127 height 37
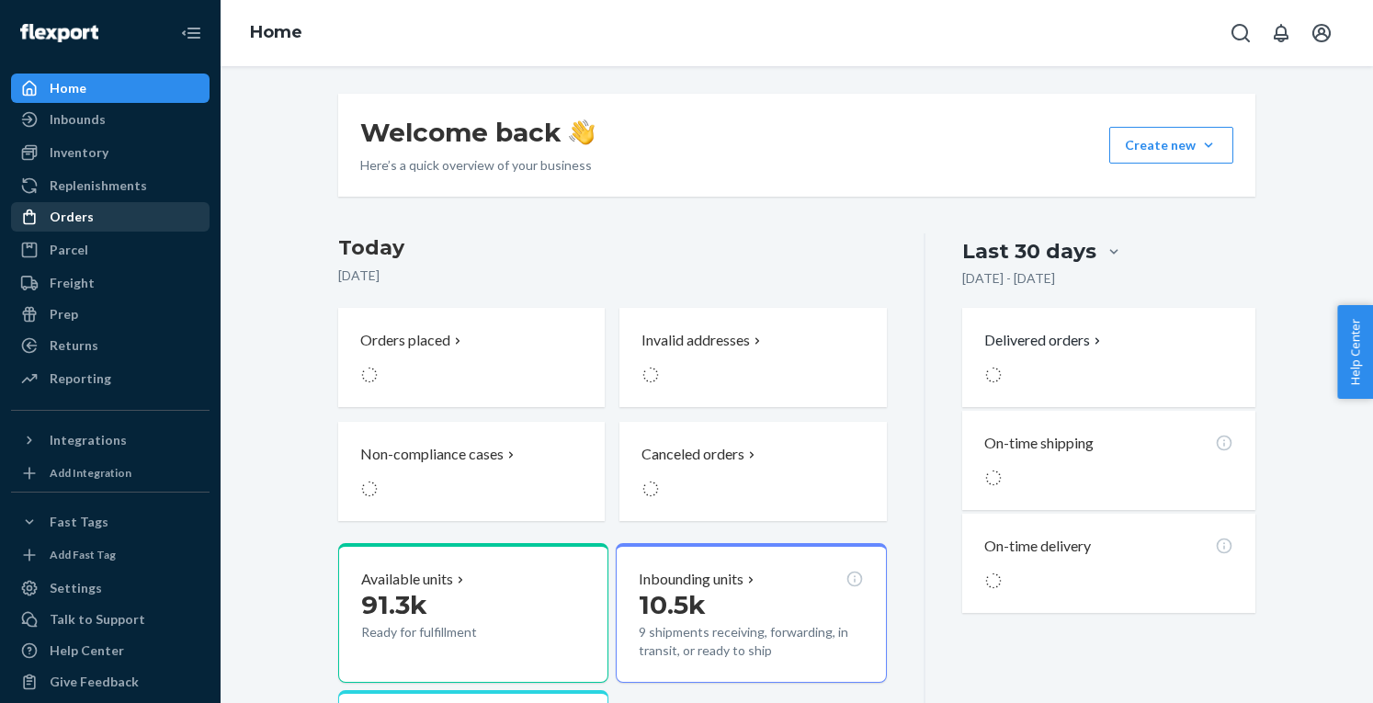
click at [125, 219] on div "Orders" at bounding box center [110, 217] width 195 height 26
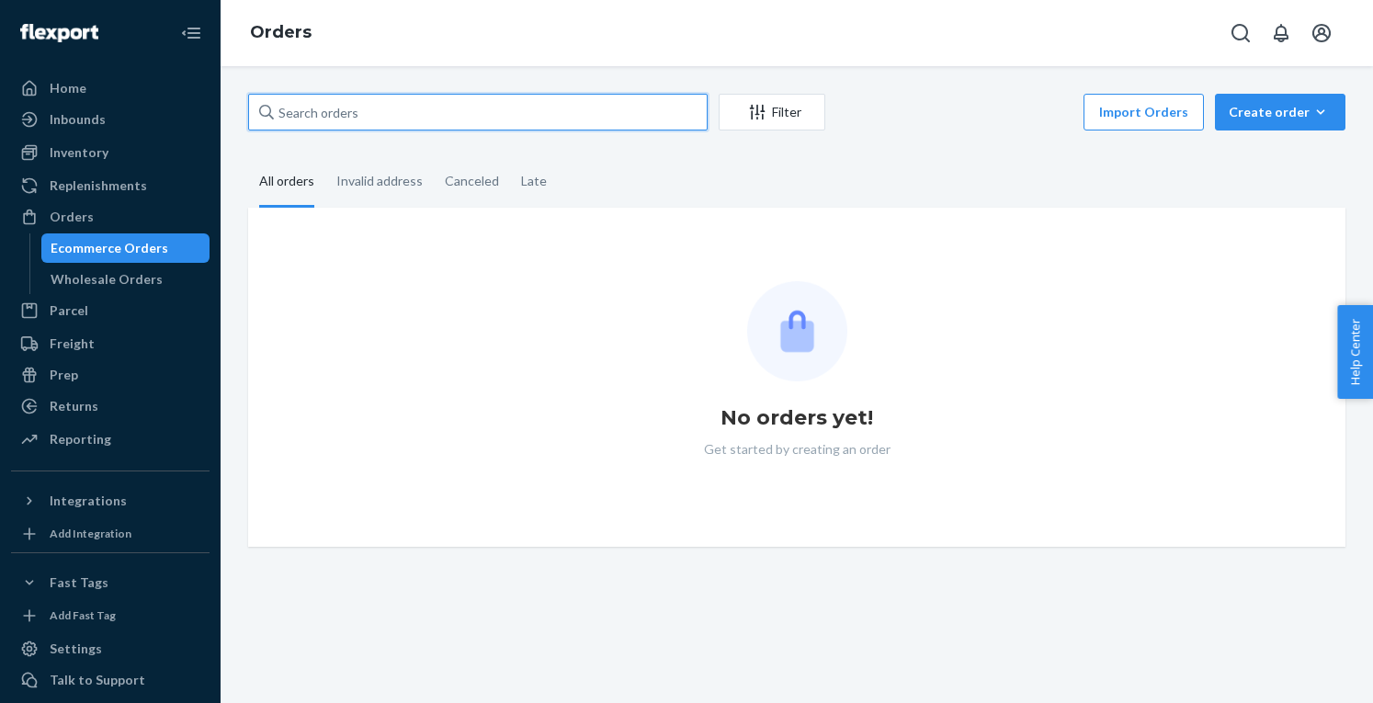
click at [360, 103] on input "text" at bounding box center [478, 112] width 460 height 37
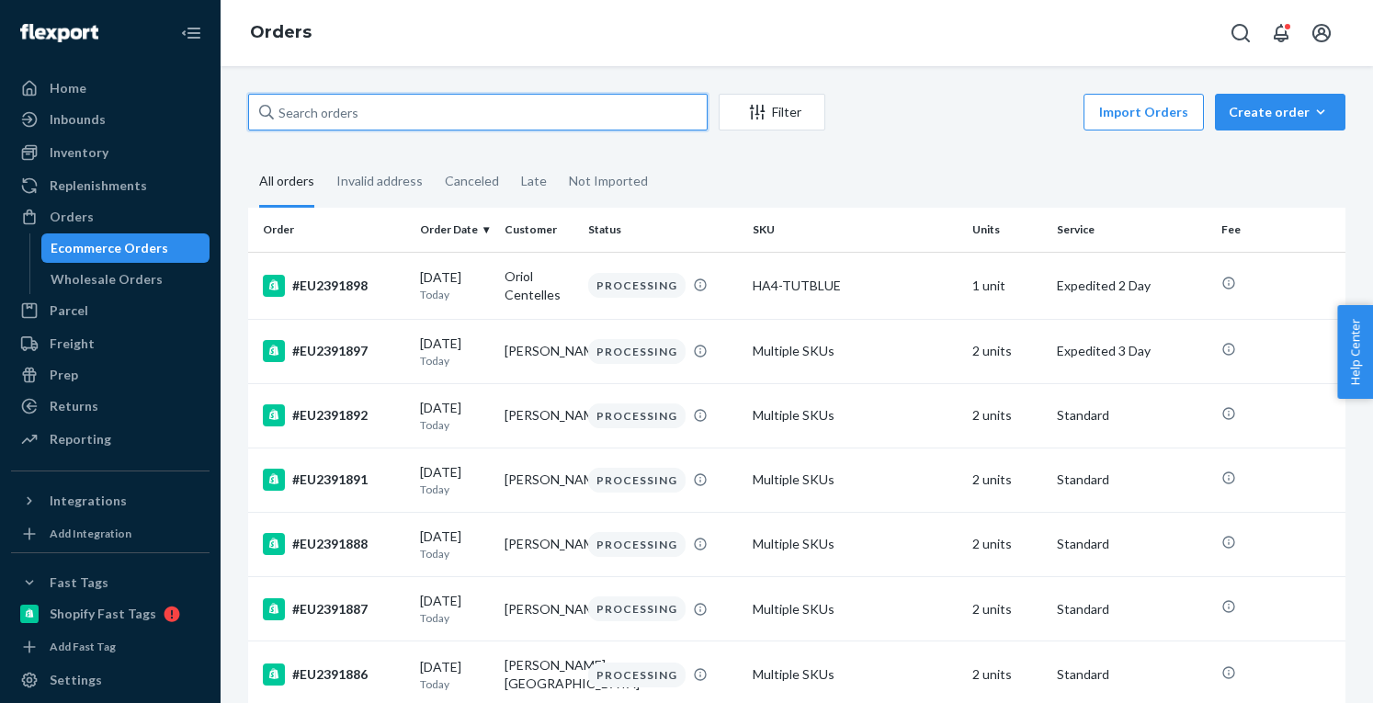
paste input "EU2388785"
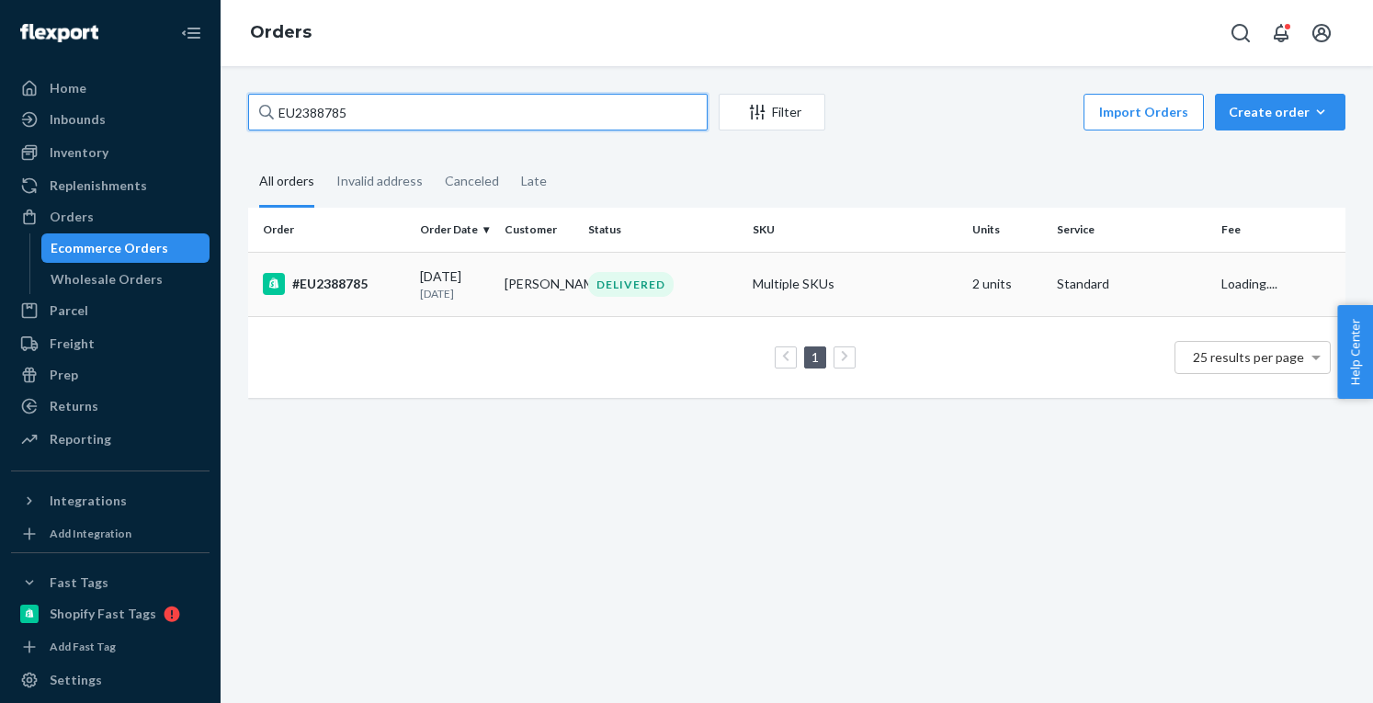
type input "EU2388785"
click at [364, 295] on div "#EU2388785" at bounding box center [334, 284] width 142 height 22
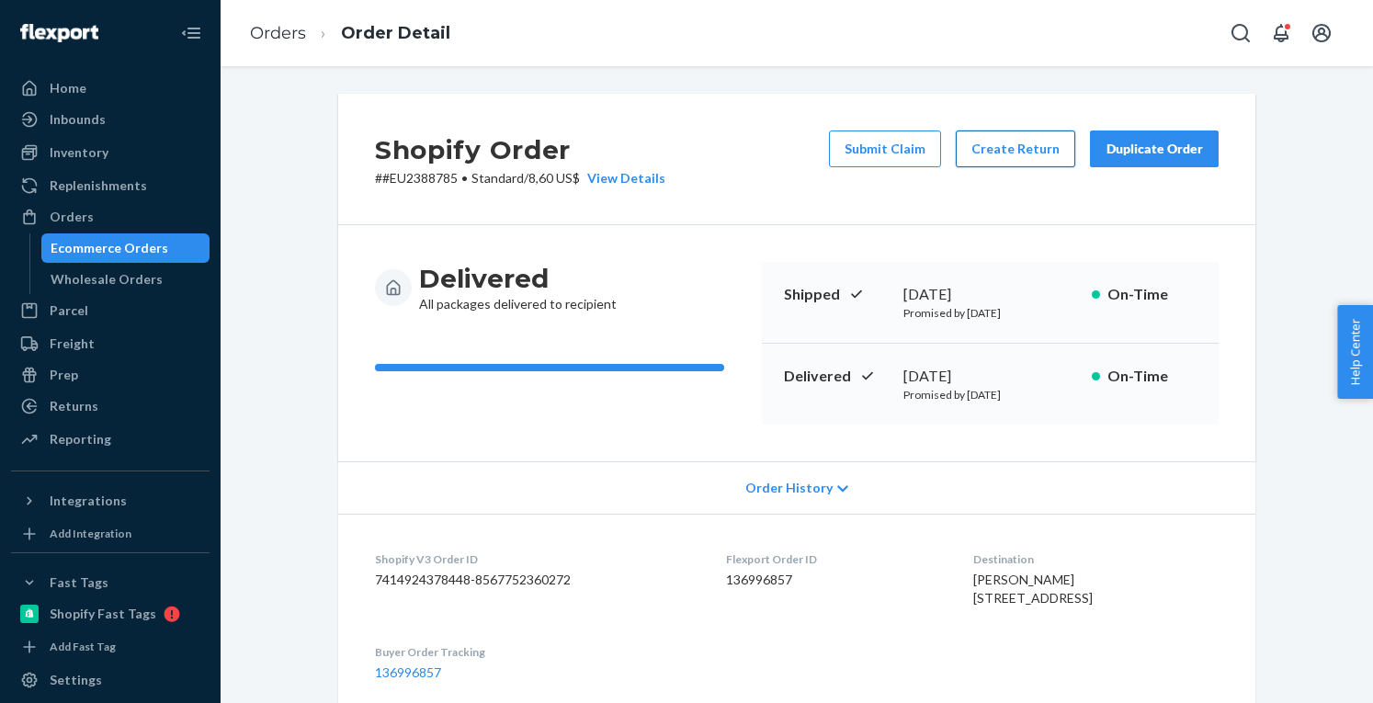
click at [1031, 146] on button "Create Return" at bounding box center [1016, 149] width 120 height 37
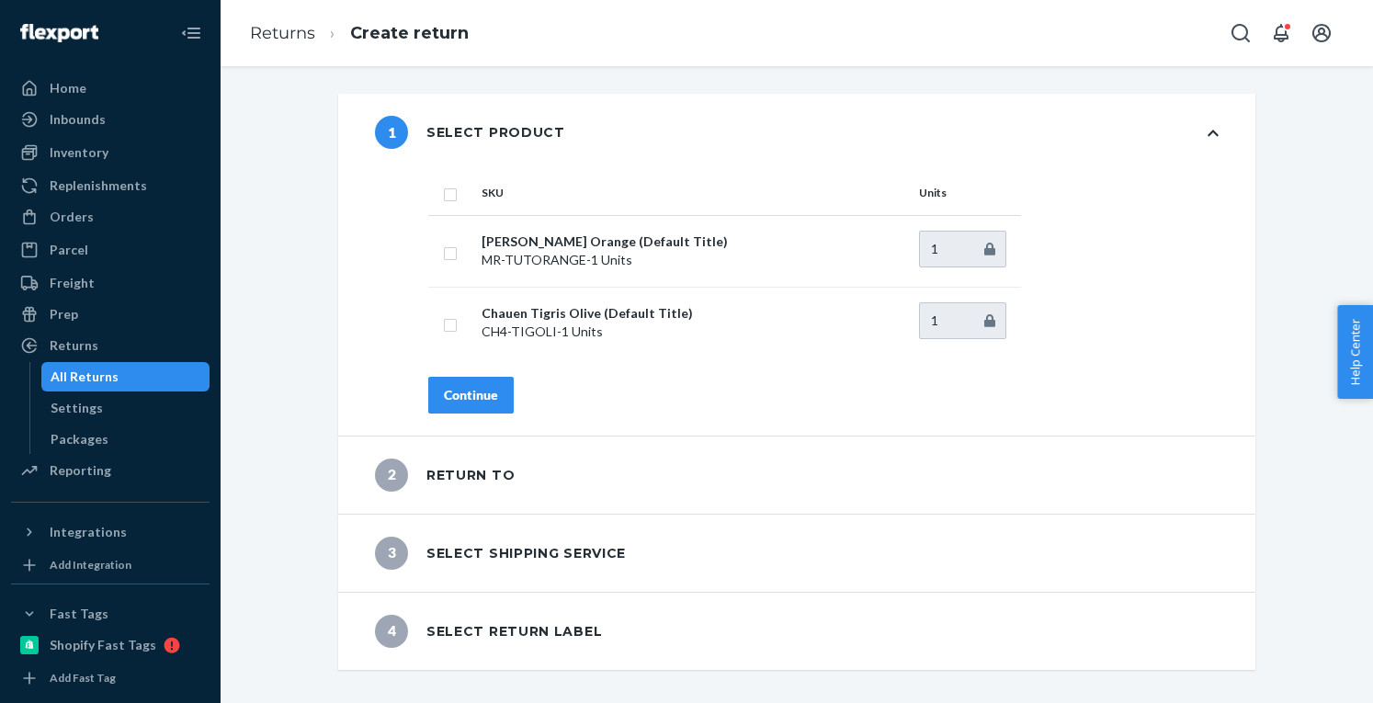
click at [443, 192] on input "checkbox" at bounding box center [450, 192] width 15 height 19
checkbox input "true"
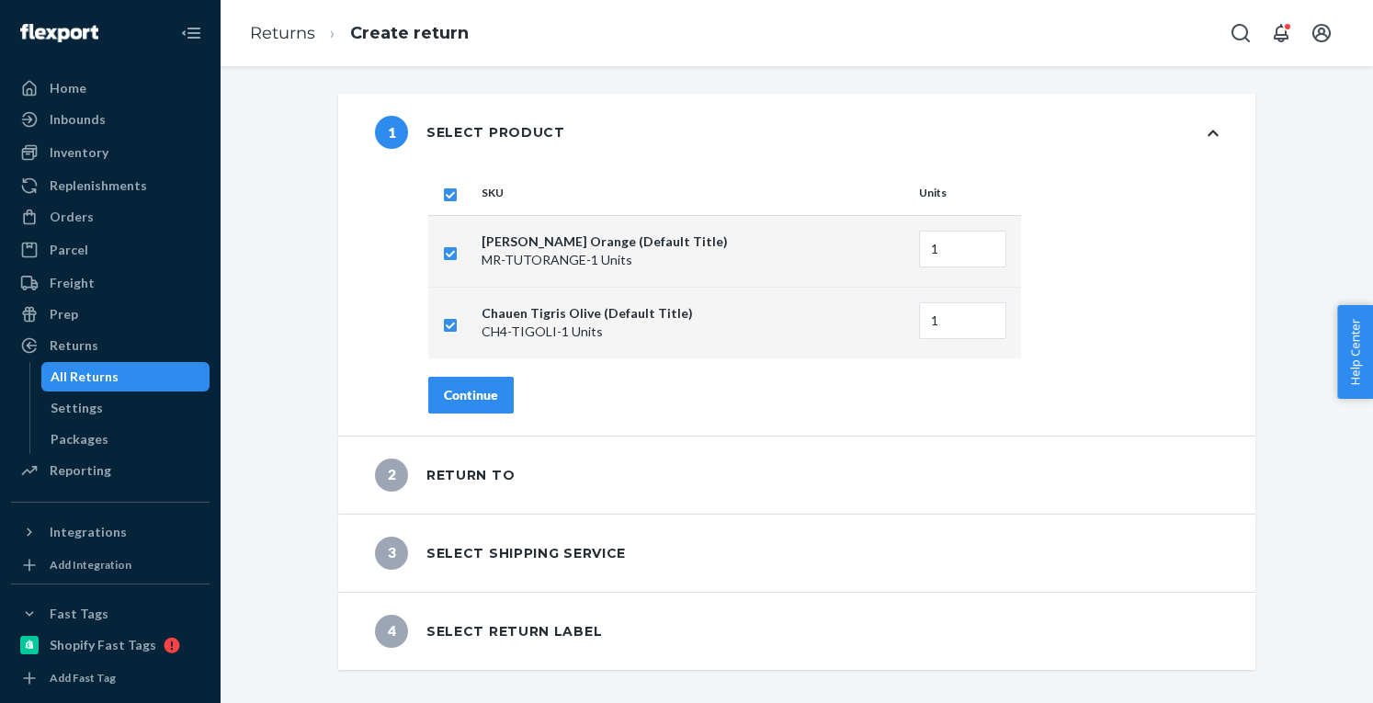
click at [451, 396] on div "Continue" at bounding box center [471, 395] width 54 height 18
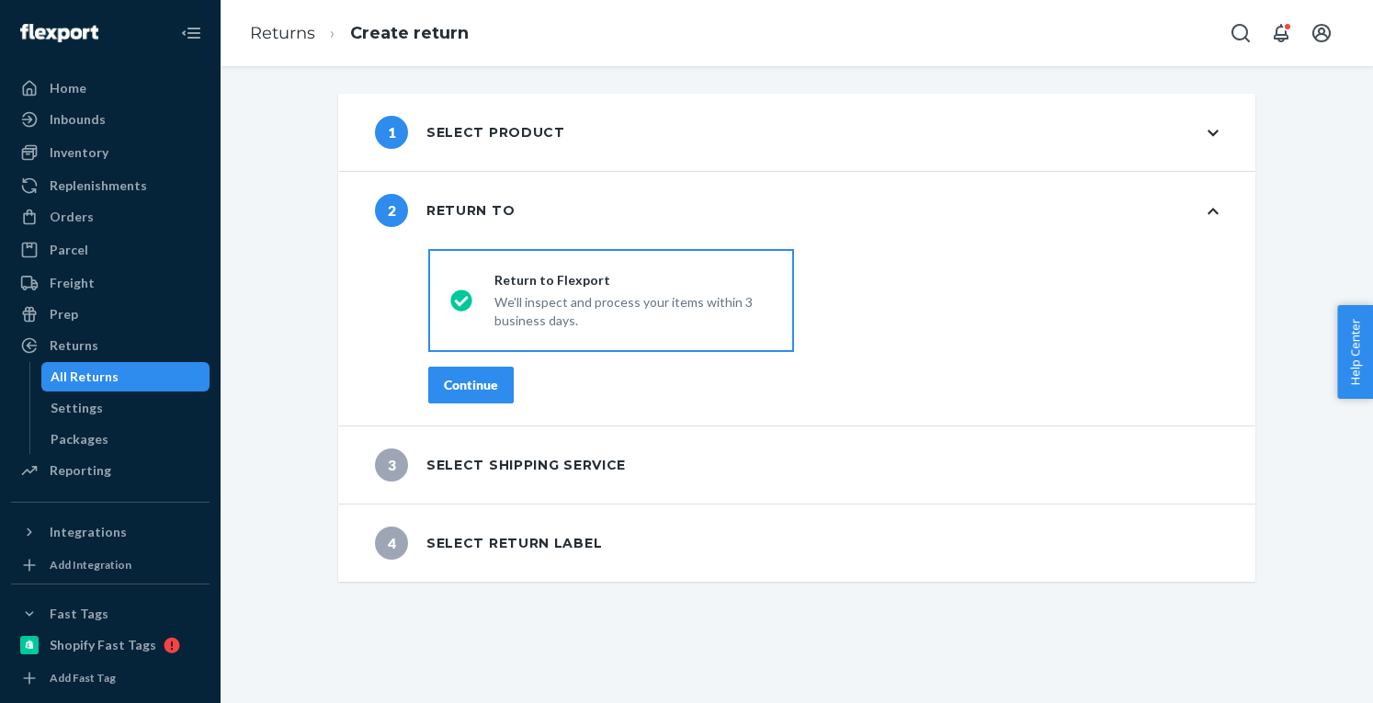
click at [454, 385] on div "Continue" at bounding box center [471, 385] width 54 height 18
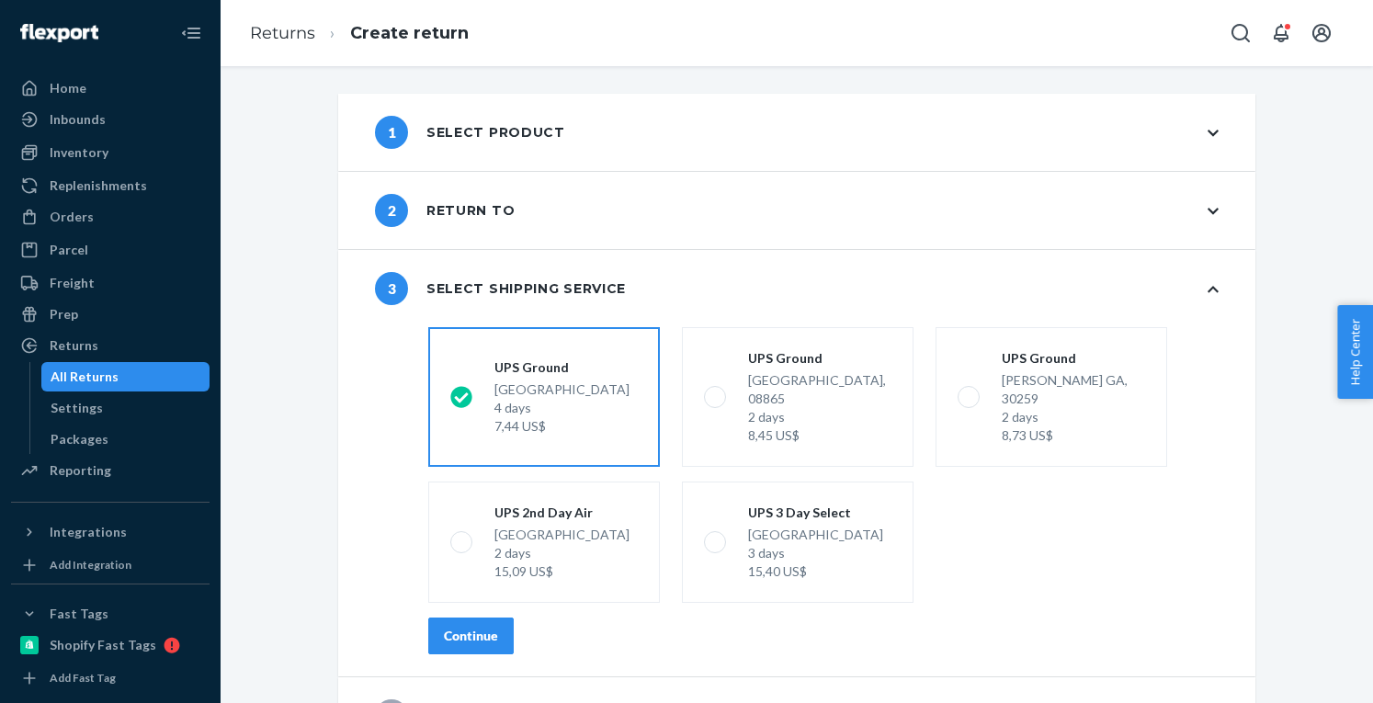
click at [465, 627] on div "Continue" at bounding box center [471, 636] width 54 height 18
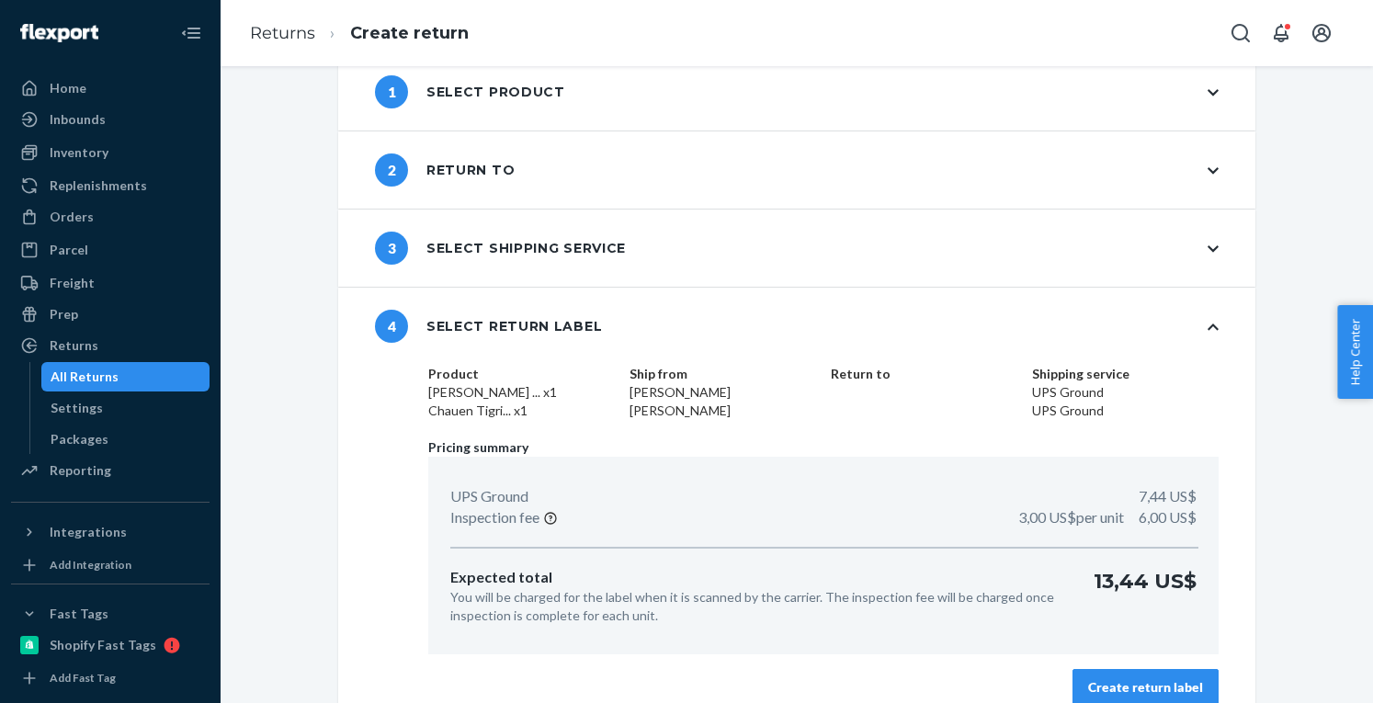
scroll to position [63, 0]
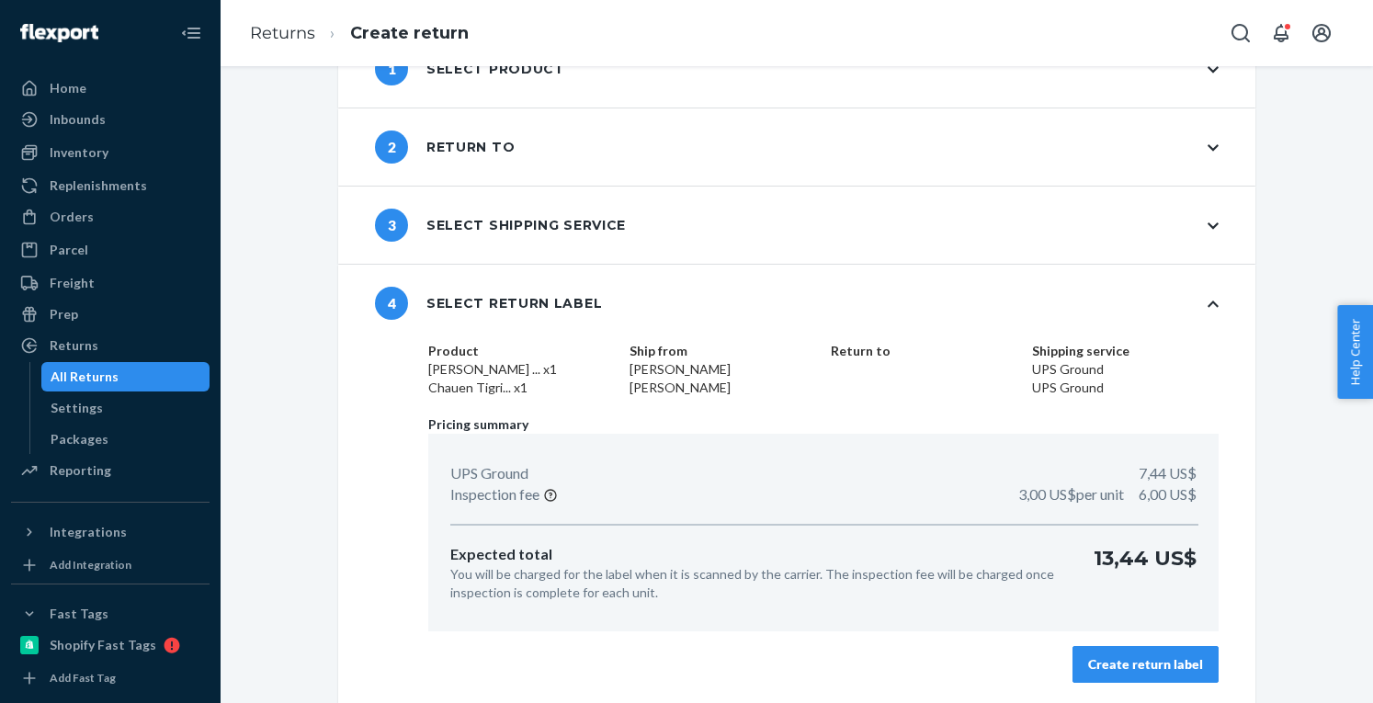
click at [1110, 673] on button "Create return label" at bounding box center [1146, 664] width 146 height 37
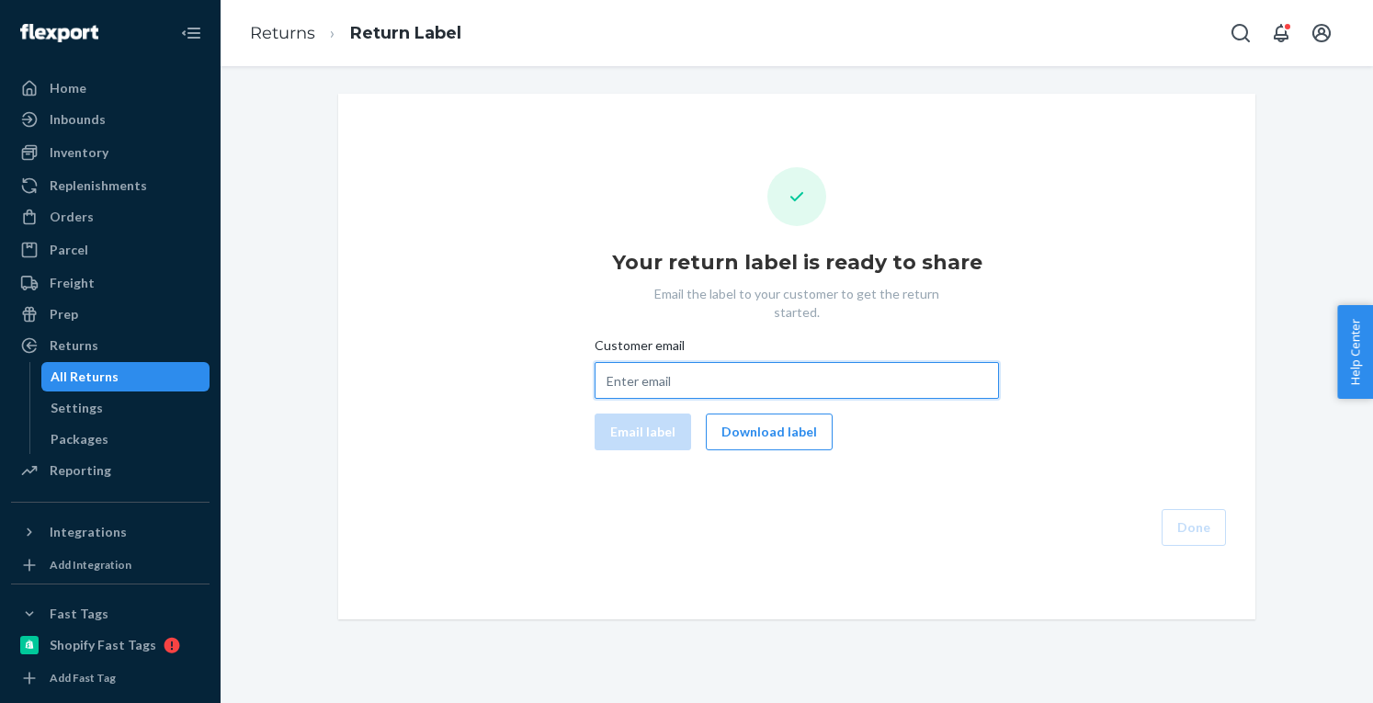
click at [675, 362] on input "Customer email" at bounding box center [797, 380] width 404 height 37
paste input "sidney.cravens2@gmail.com"
type input "sidney.cravens2@gmail.com"
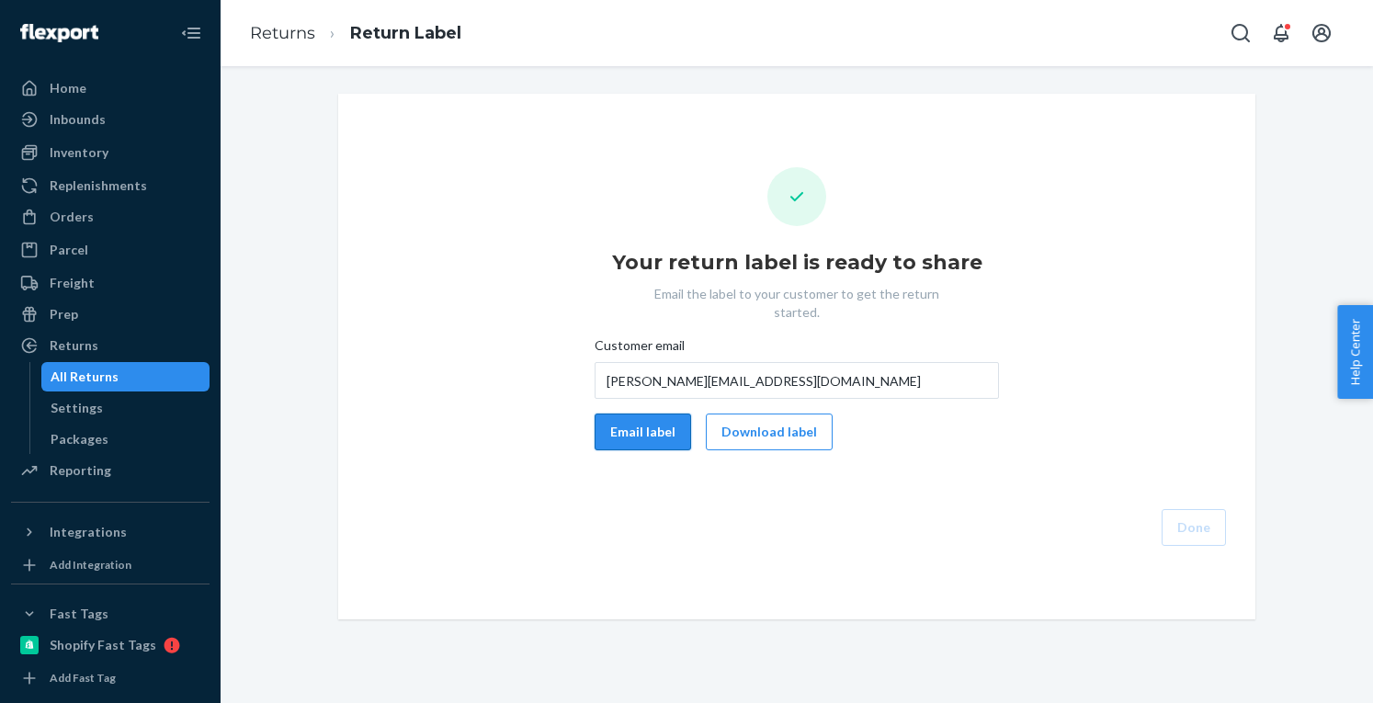
click at [638, 414] on button "Email label" at bounding box center [643, 432] width 97 height 37
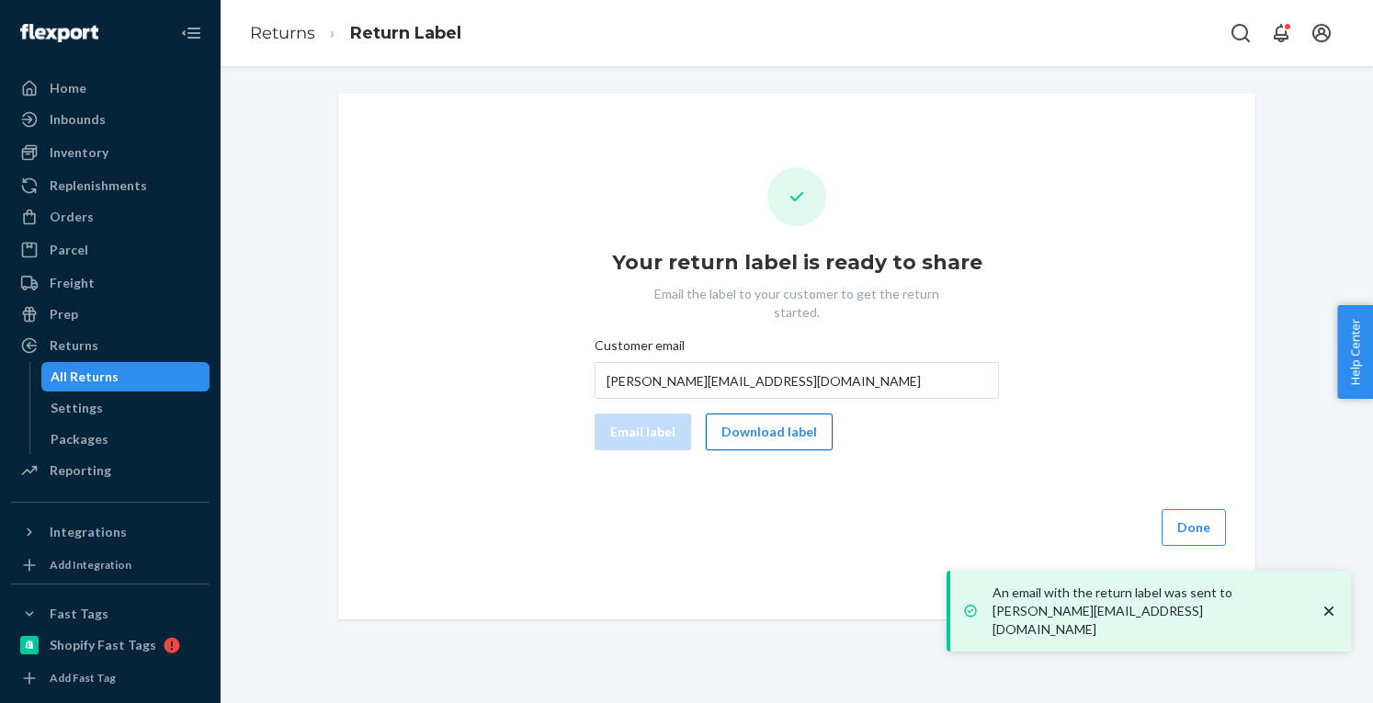
click at [755, 421] on button "Download label" at bounding box center [769, 432] width 127 height 37
